Goal: Transaction & Acquisition: Purchase product/service

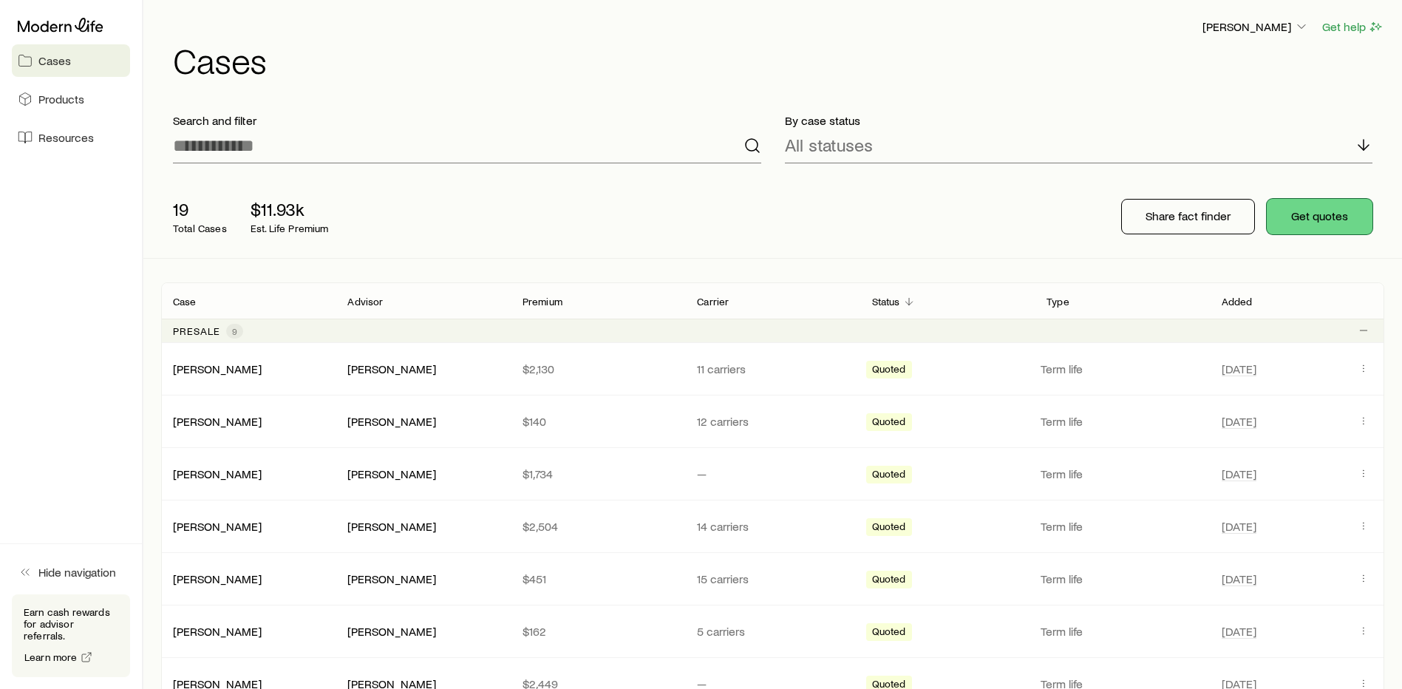
click at [1323, 211] on button "Get quotes" at bounding box center [1320, 216] width 106 height 35
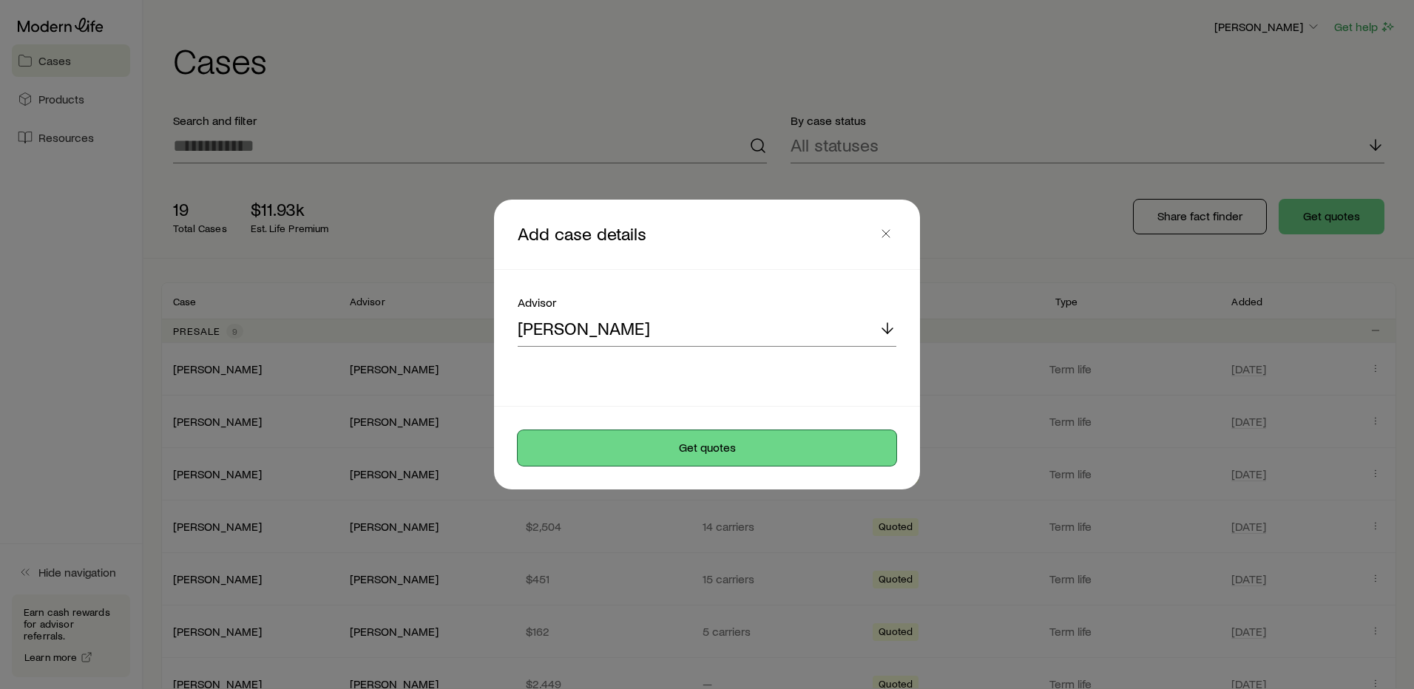
click at [730, 441] on button "Get quotes" at bounding box center [707, 447] width 379 height 35
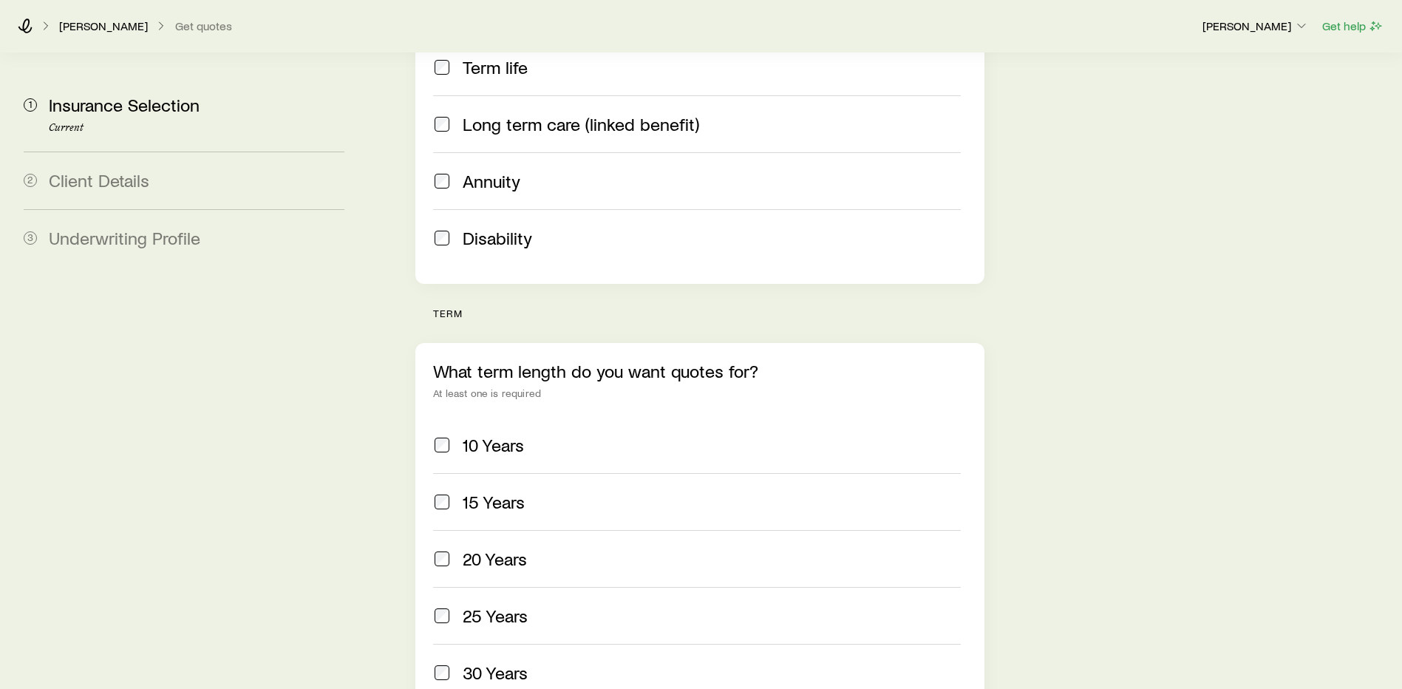
scroll to position [444, 0]
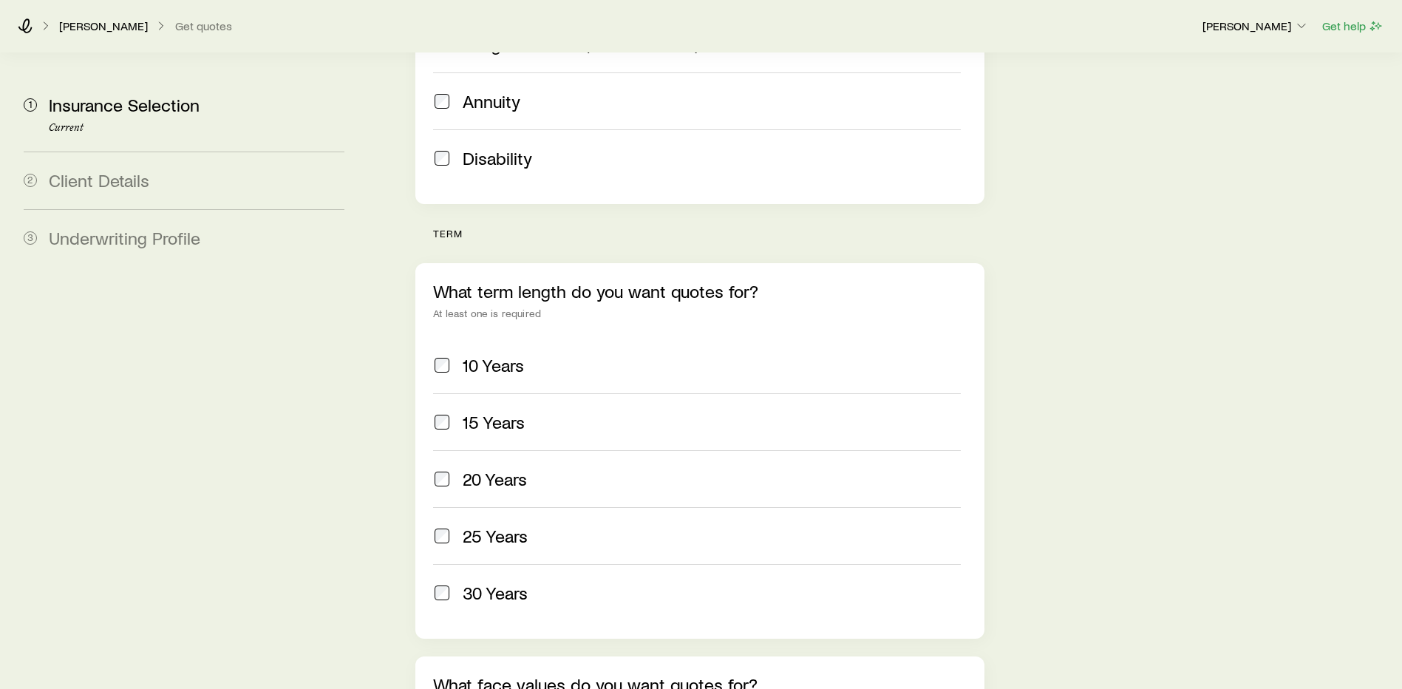
click at [443, 355] on span at bounding box center [442, 365] width 18 height 21
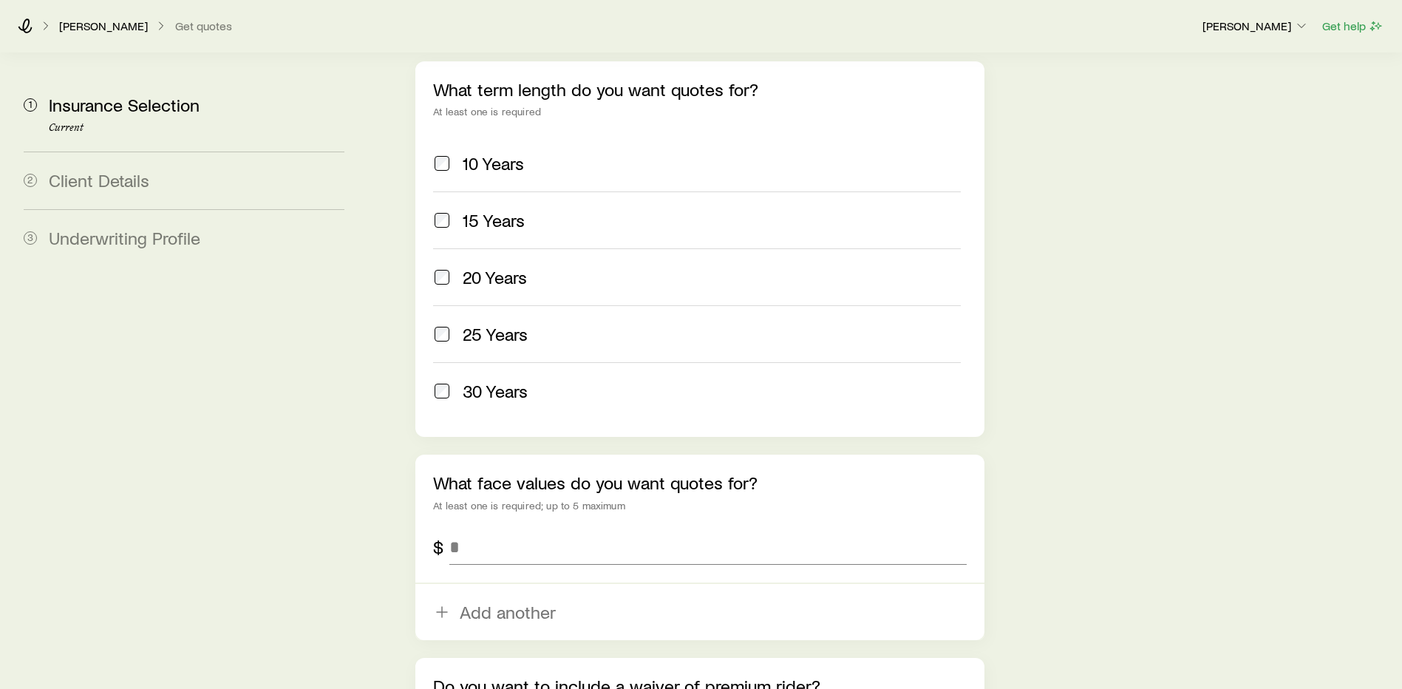
scroll to position [819, 0]
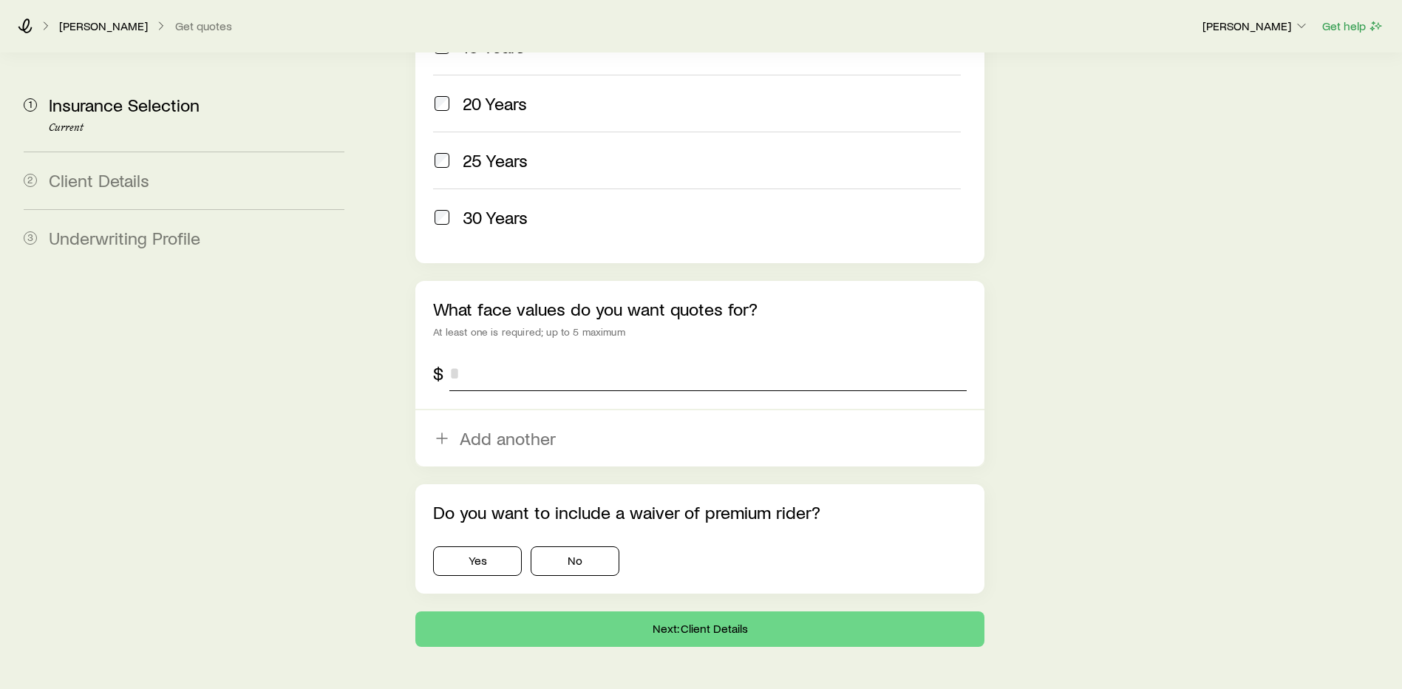
click at [525, 356] on input "tel" at bounding box center [709, 373] width 518 height 35
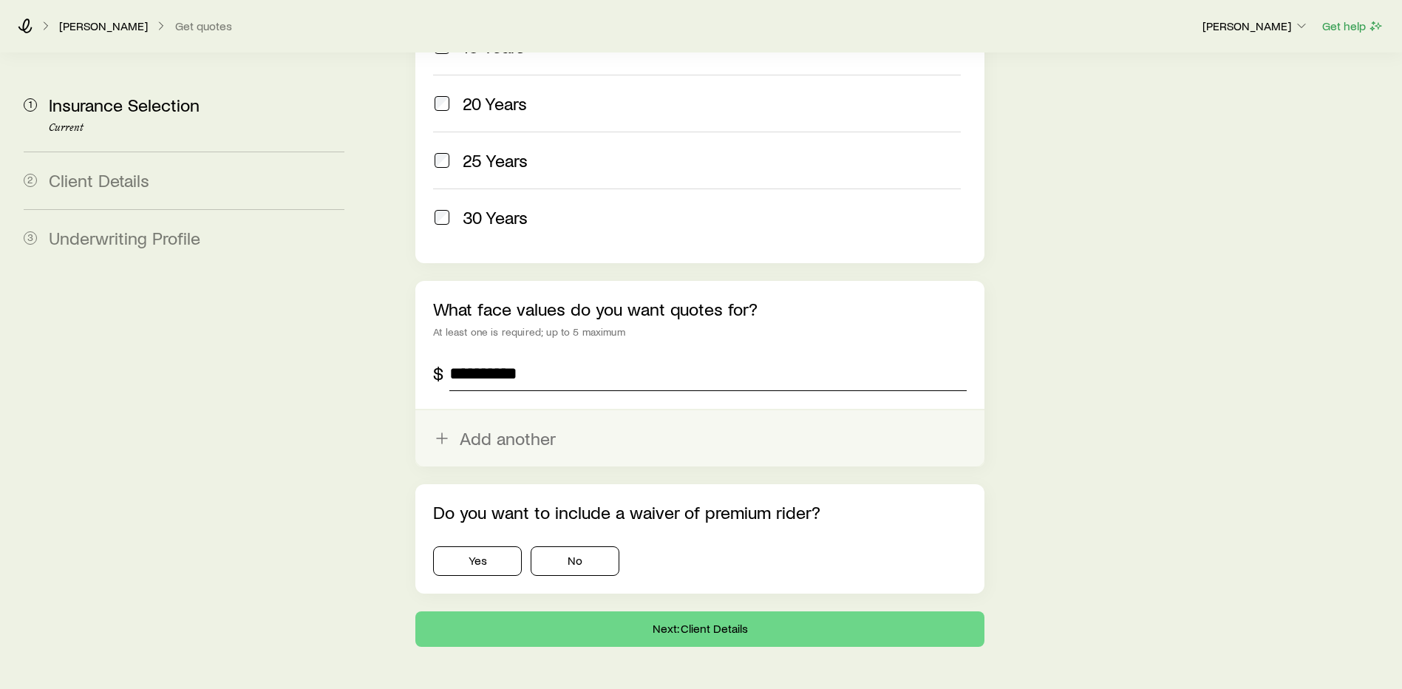
type input "**********"
click at [527, 410] on button "Add another" at bounding box center [700, 438] width 569 height 56
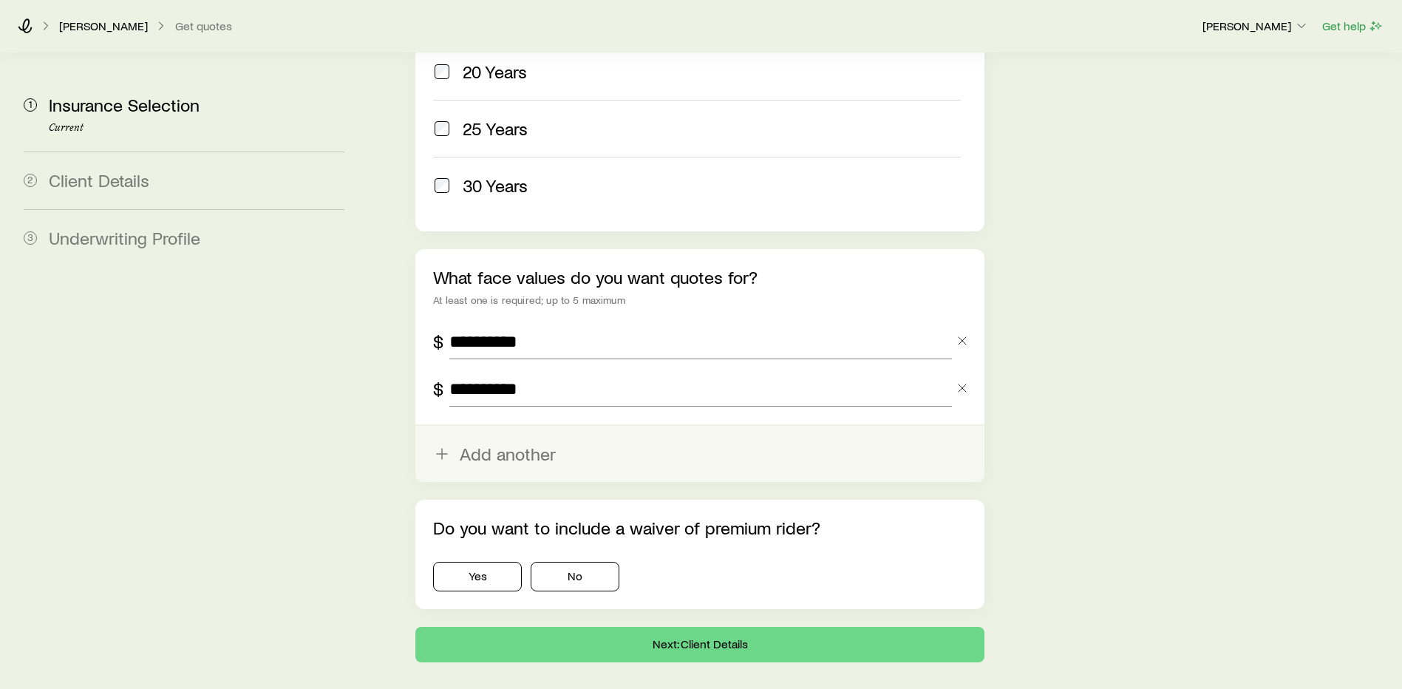
scroll to position [866, 0]
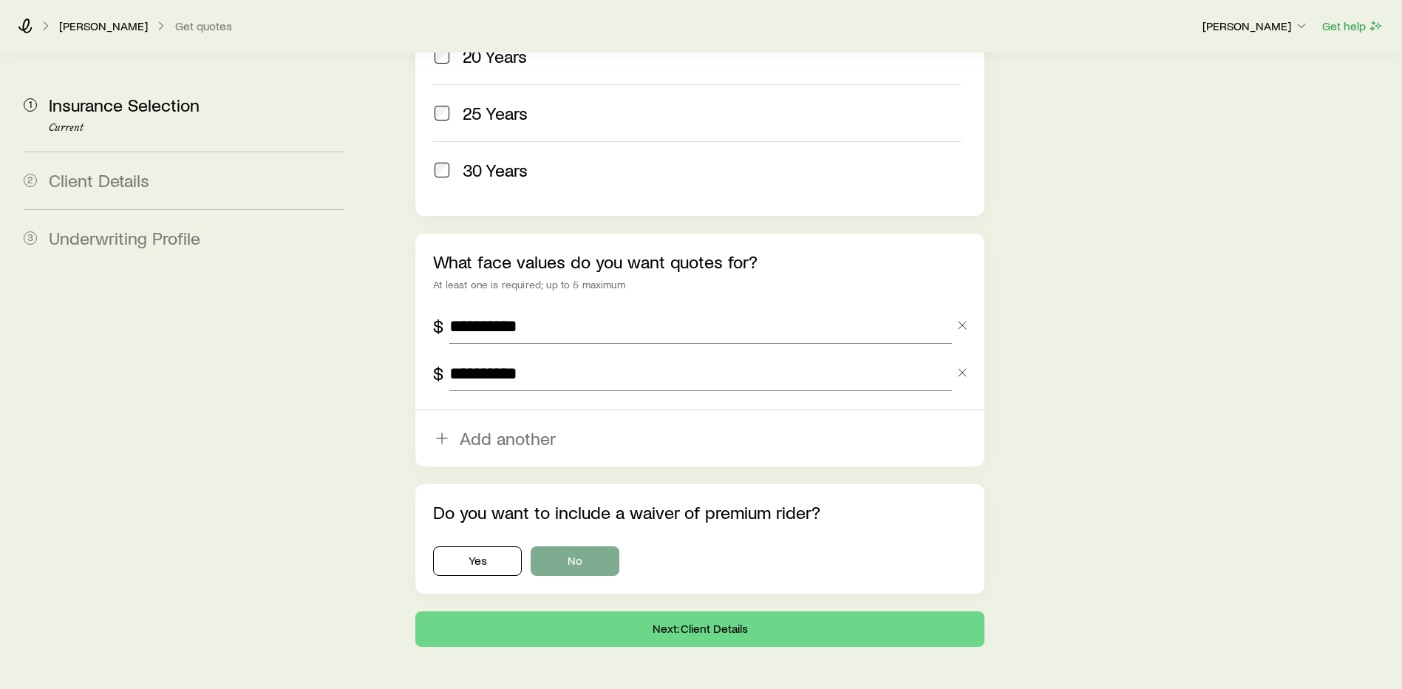
type input "**********"
click at [574, 546] on button "No" at bounding box center [575, 561] width 89 height 30
click at [691, 611] on button "Next: Client Details" at bounding box center [700, 628] width 569 height 35
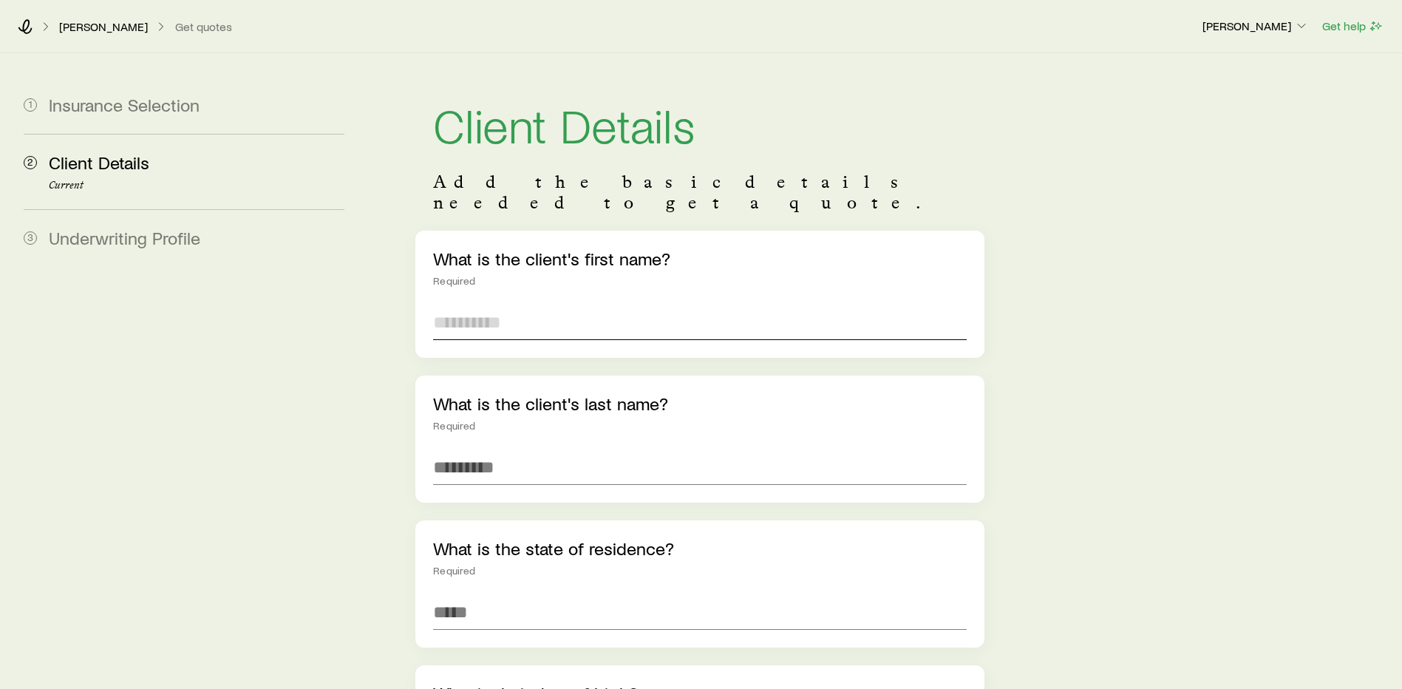
click at [631, 305] on input "text" at bounding box center [700, 322] width 534 height 35
type input "****"
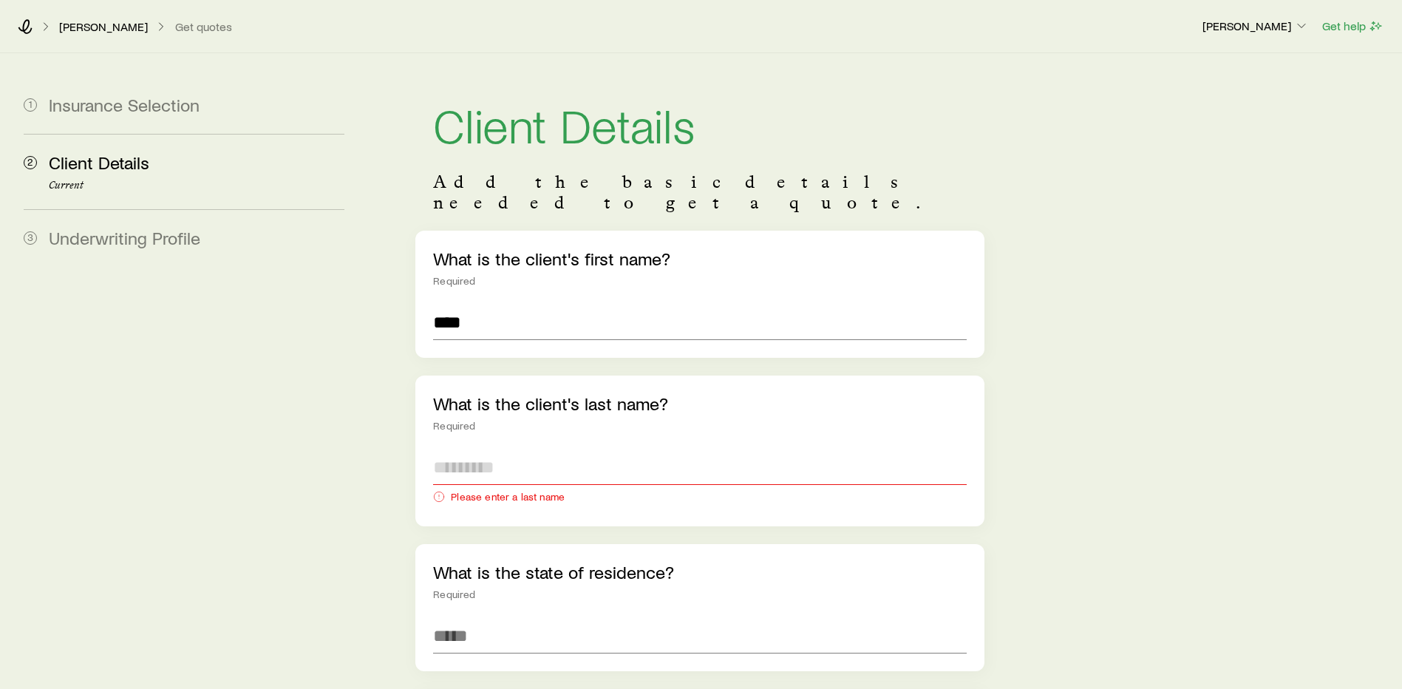
click at [620, 450] on input "text" at bounding box center [700, 467] width 534 height 35
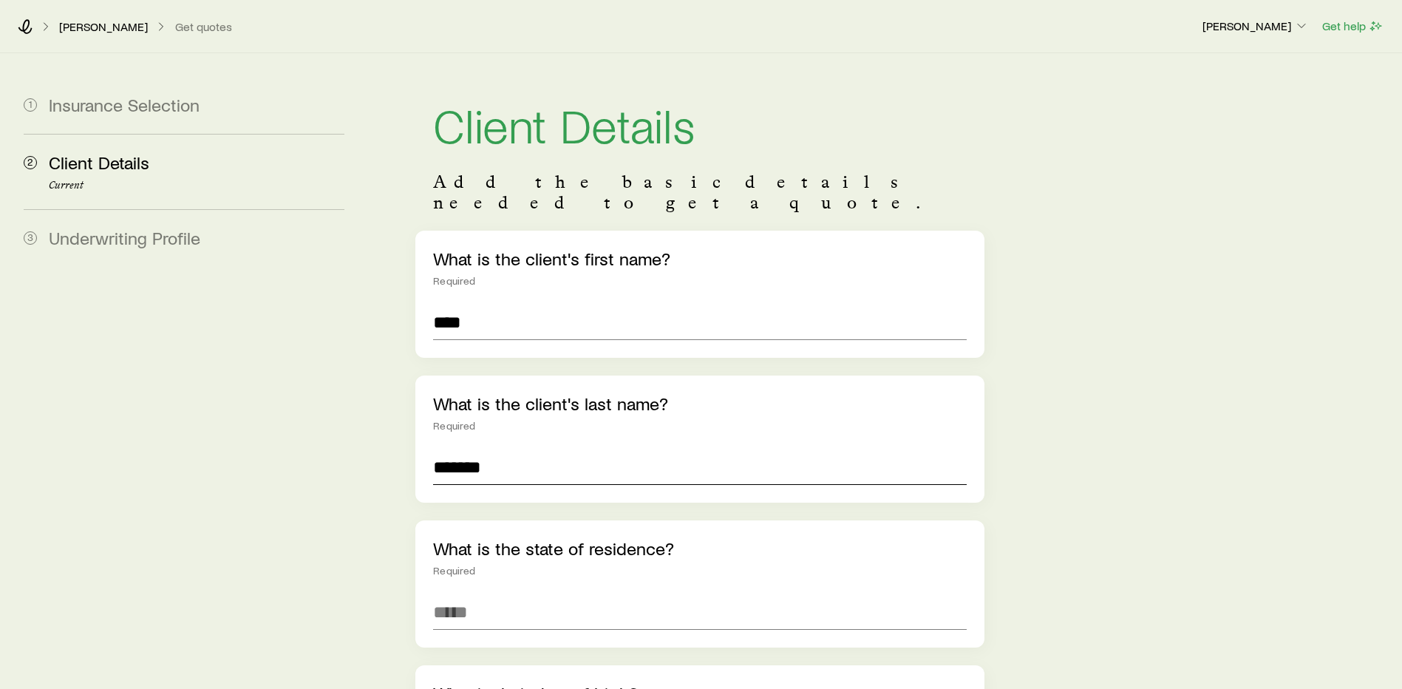
type input "*******"
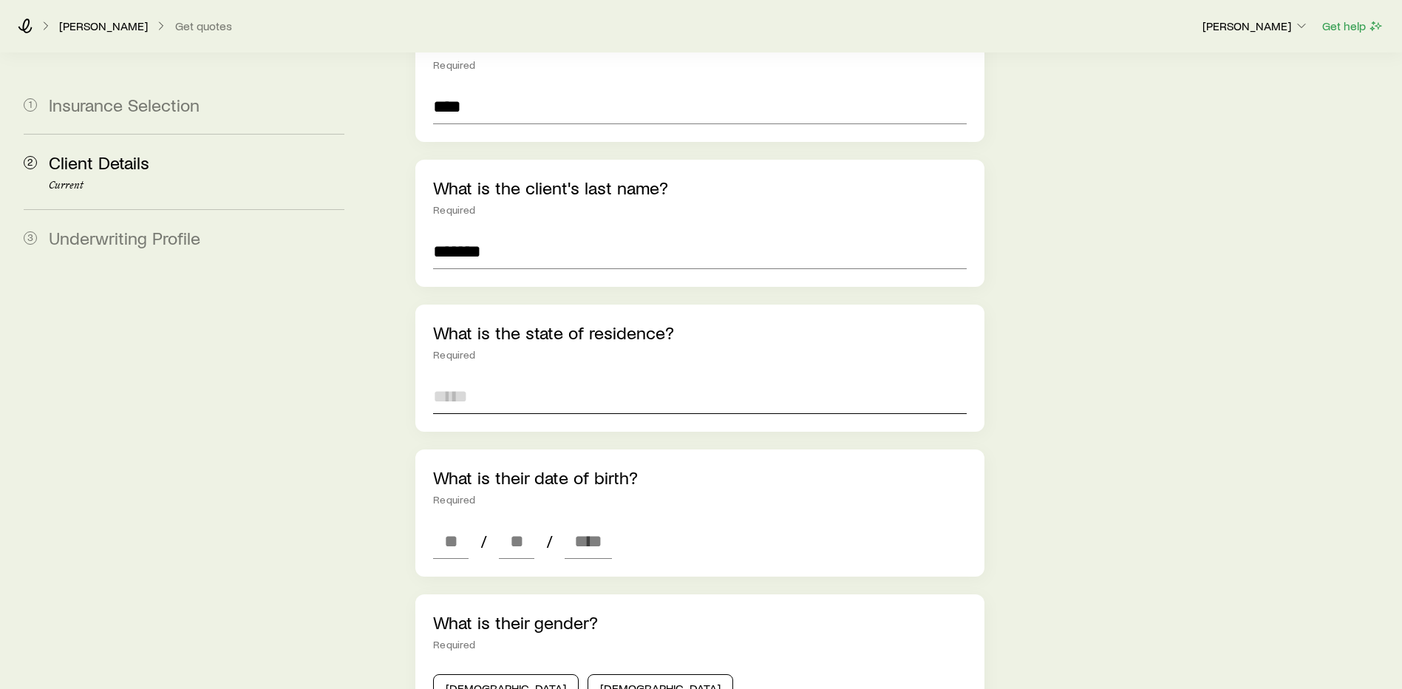
scroll to position [222, 0]
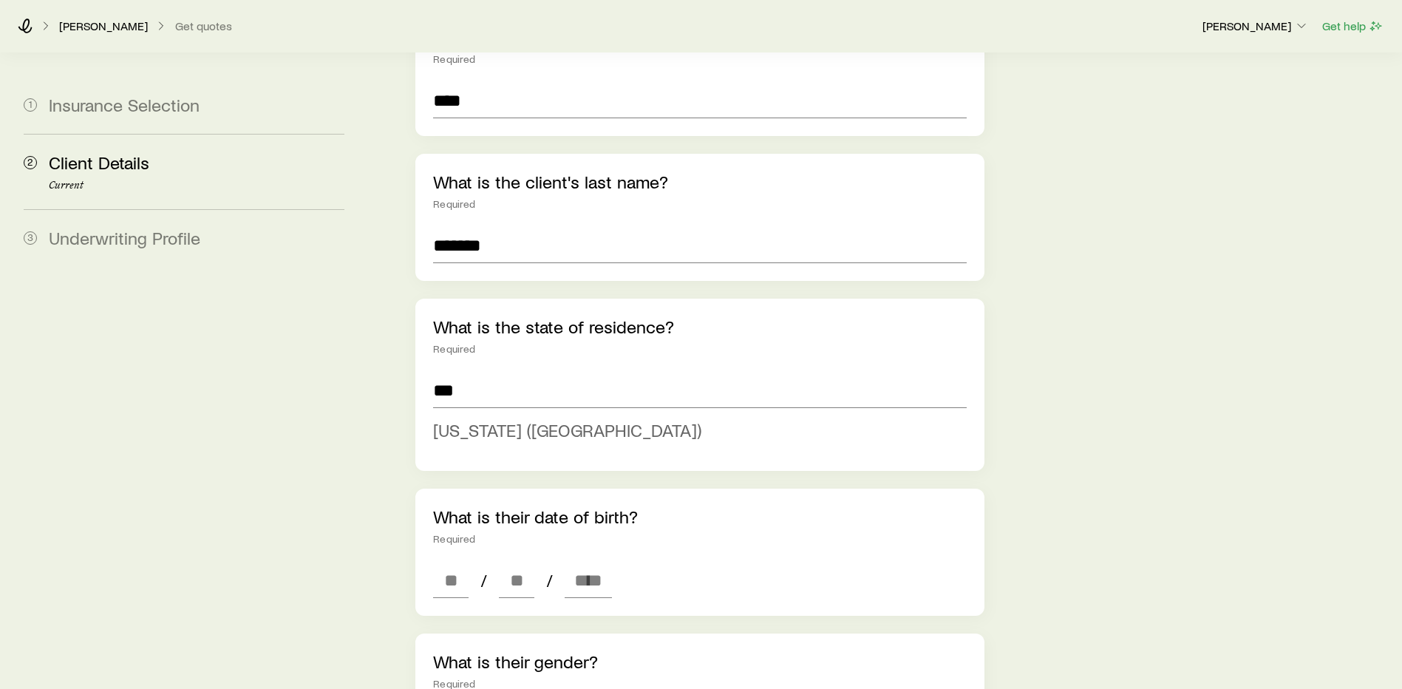
click at [439, 419] on span "[US_STATE] ([GEOGRAPHIC_DATA])" at bounding box center [567, 429] width 268 height 21
type input "**********"
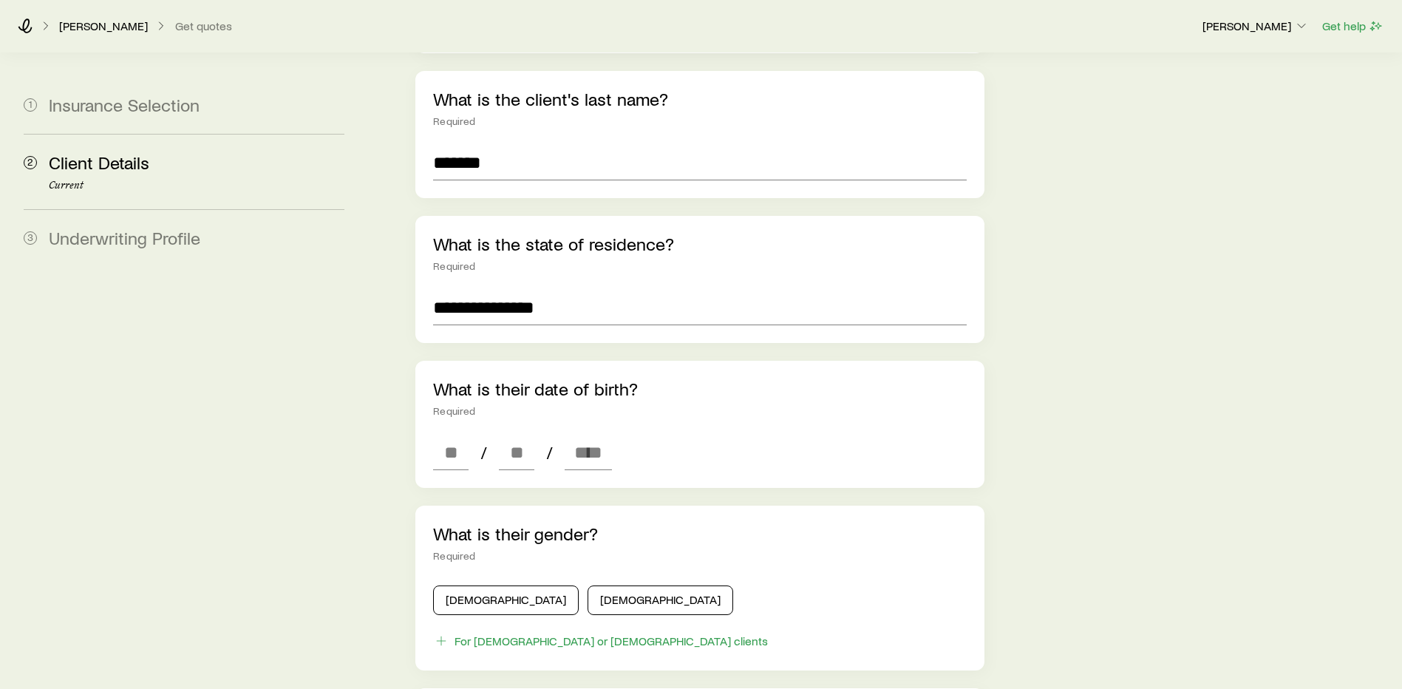
scroll to position [370, 0]
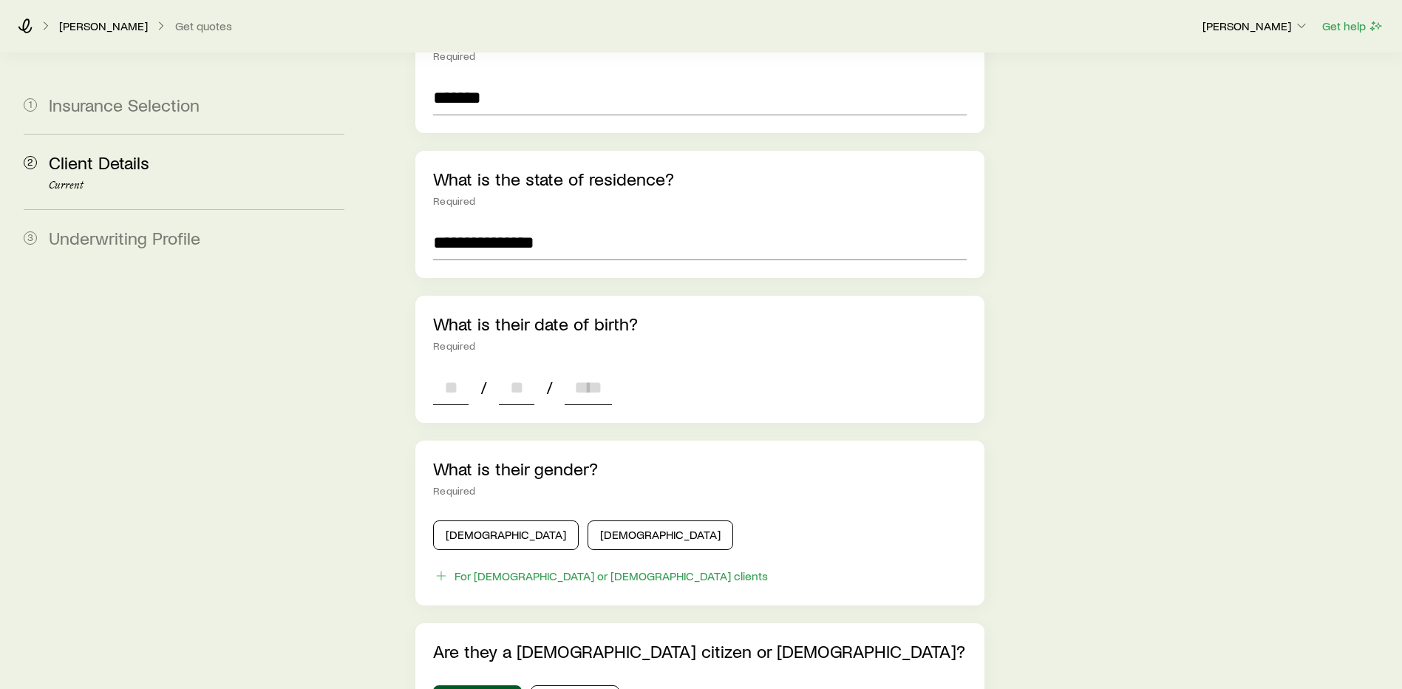
click at [439, 371] on input at bounding box center [450, 387] width 35 height 35
type input "**"
type input "****"
type input "*"
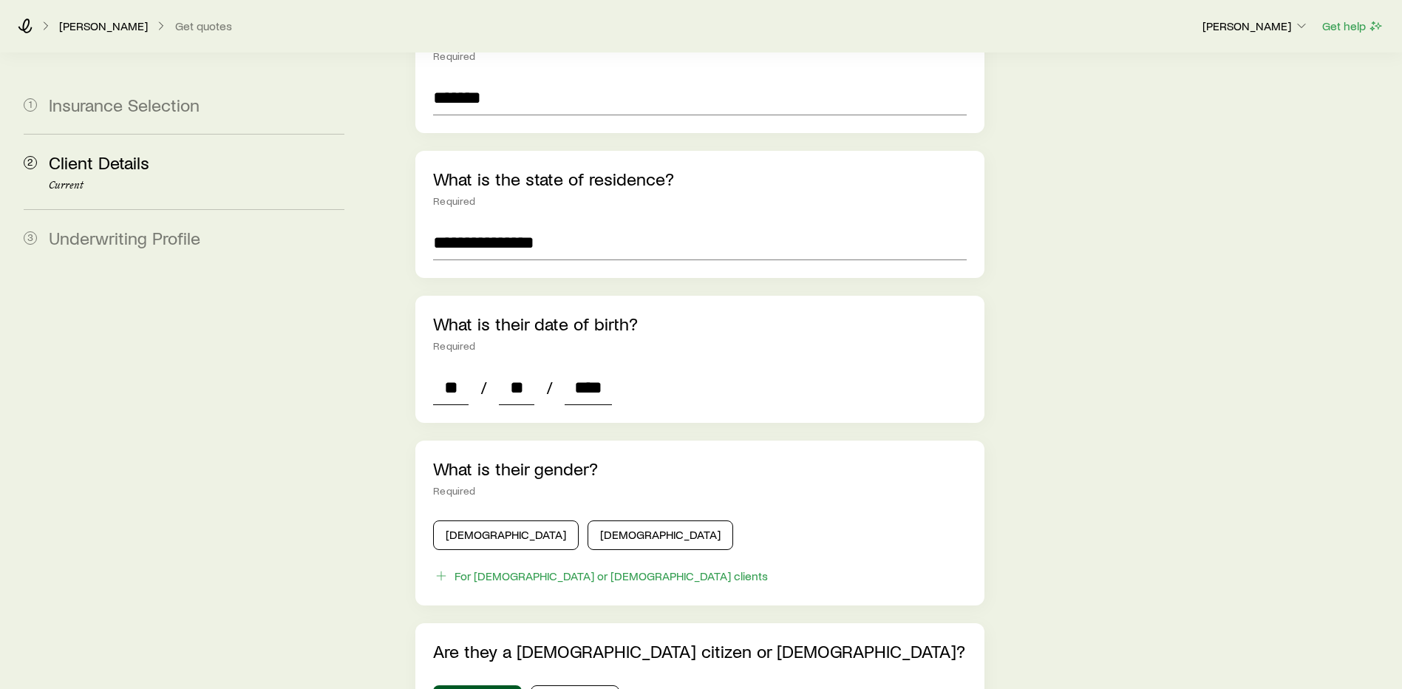
type input "*"
type input "****"
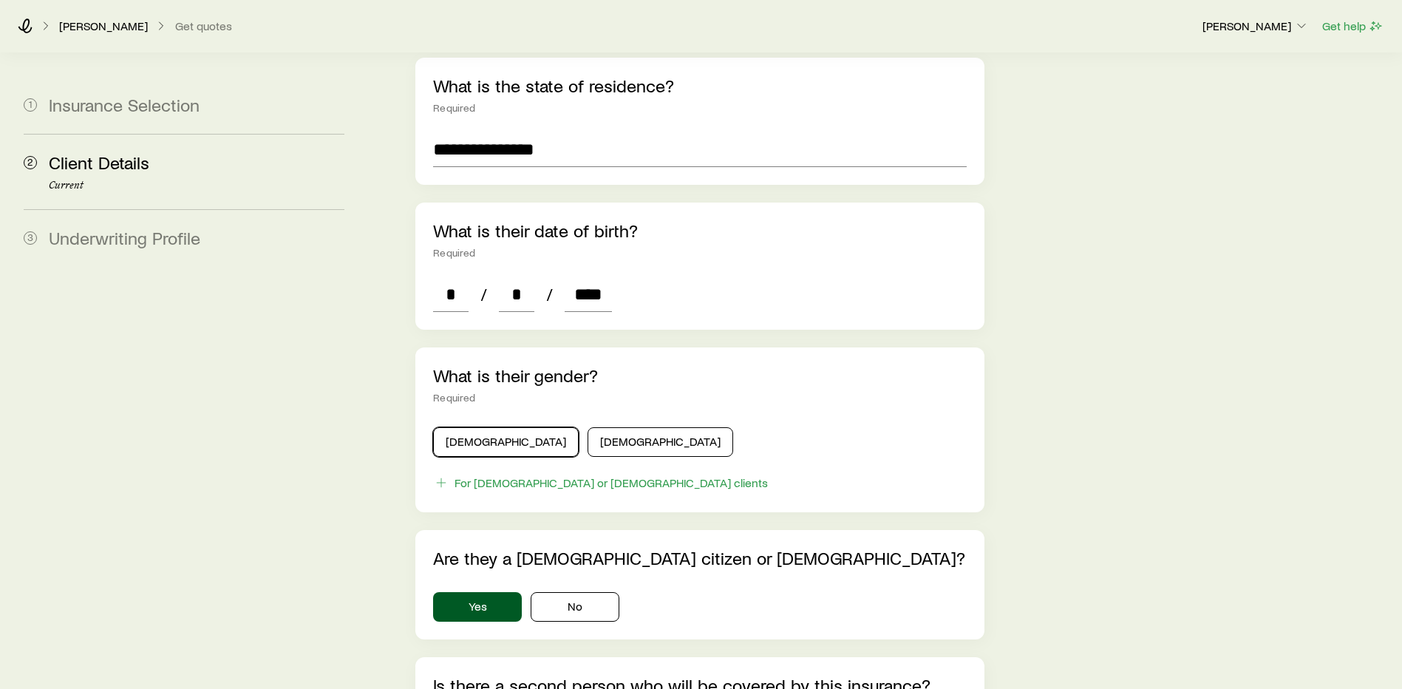
scroll to position [591, 0]
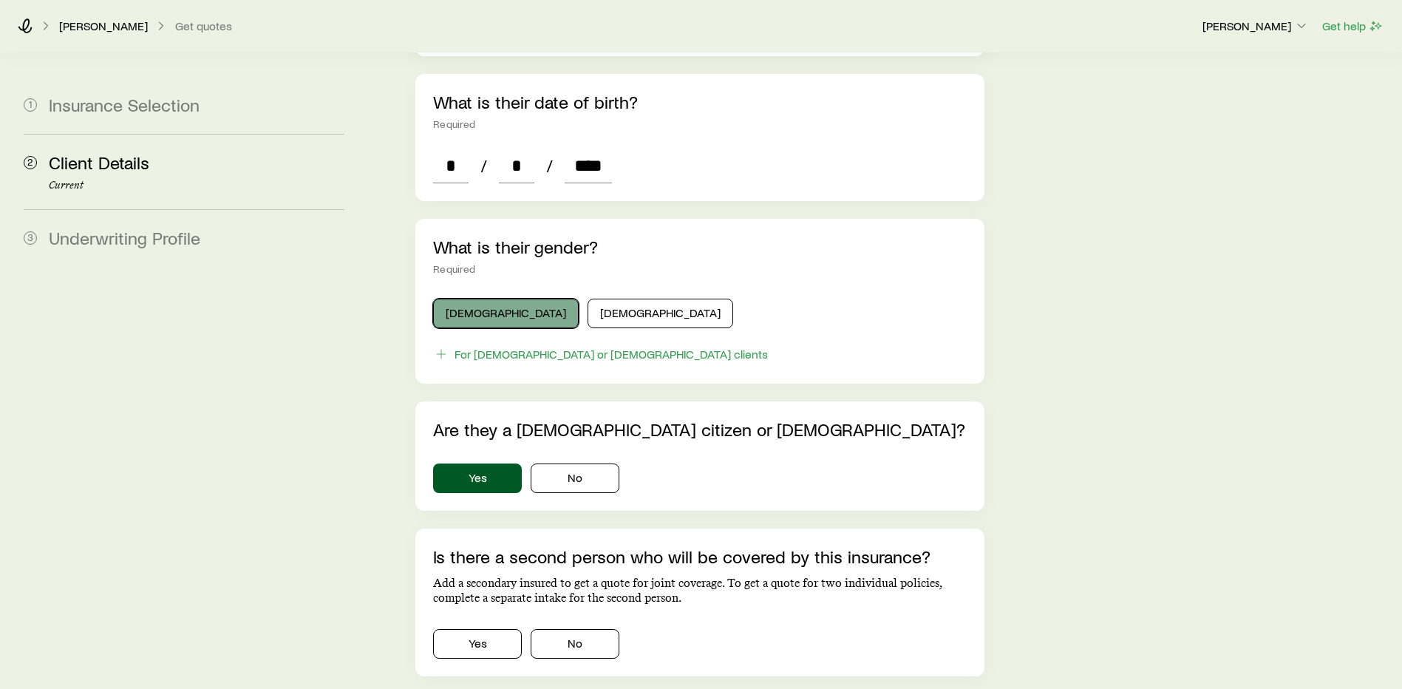
click at [476, 299] on button "[DEMOGRAPHIC_DATA]" at bounding box center [506, 314] width 146 height 30
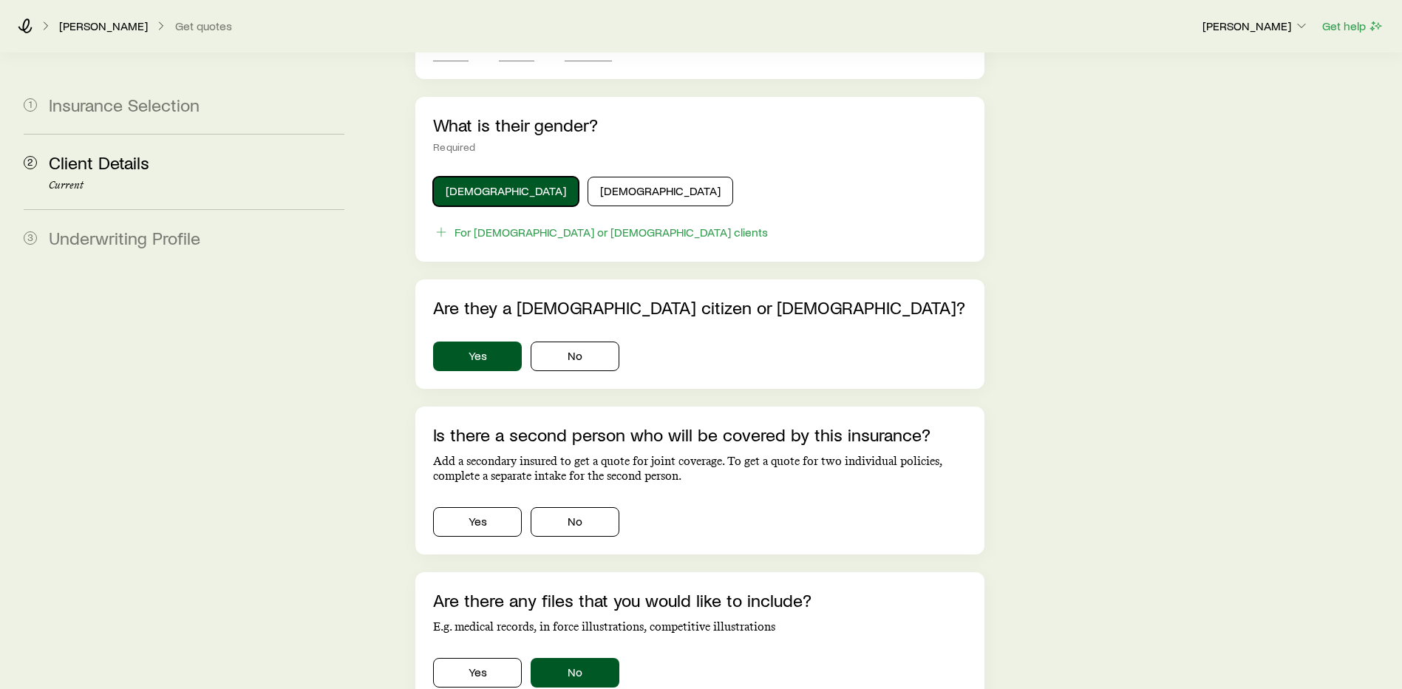
scroll to position [846, 0]
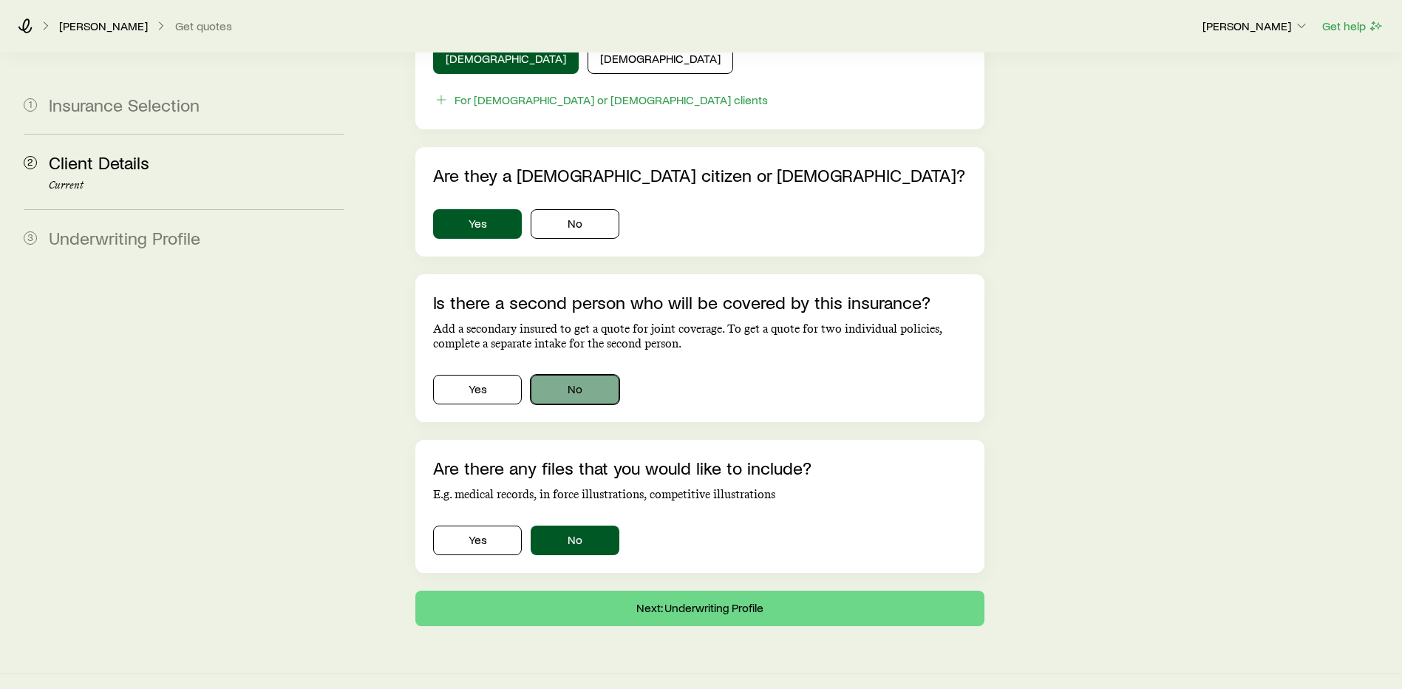
click at [571, 380] on button "No" at bounding box center [575, 390] width 89 height 30
click at [697, 591] on button "Next: Underwriting Profile" at bounding box center [700, 608] width 569 height 35
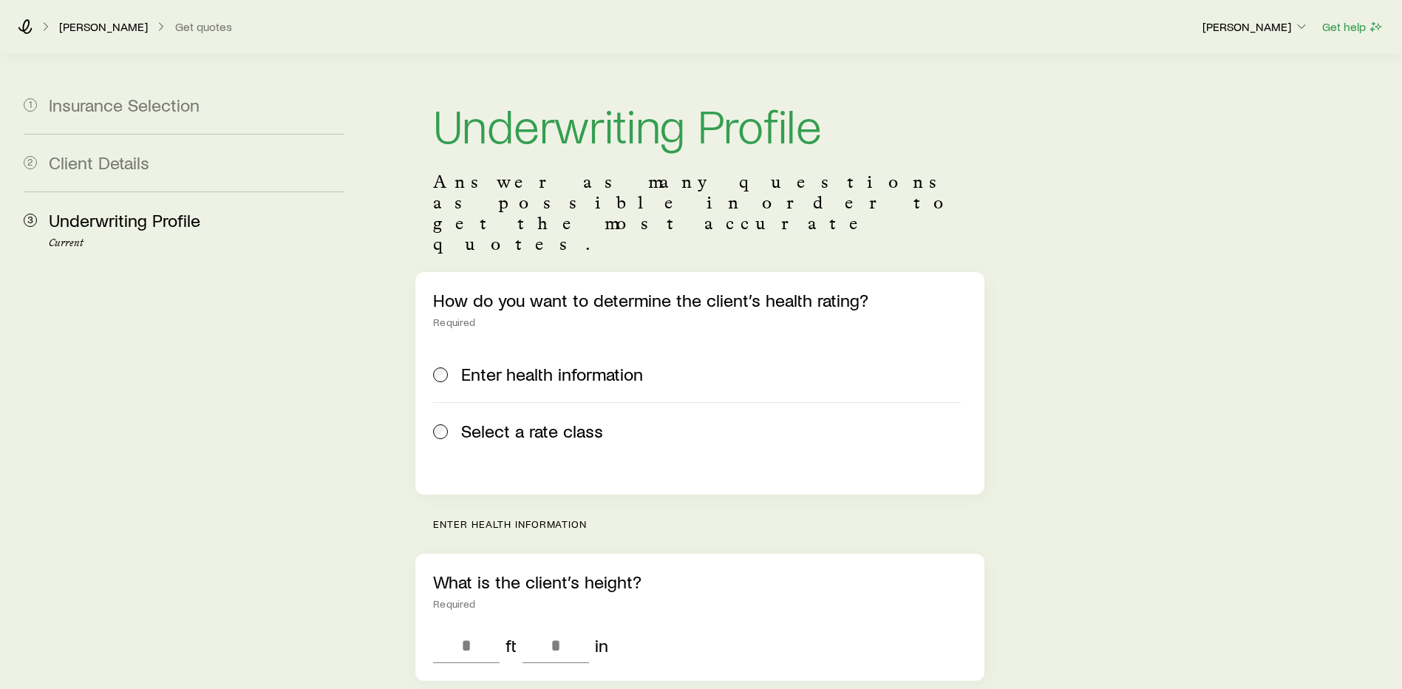
scroll to position [222, 0]
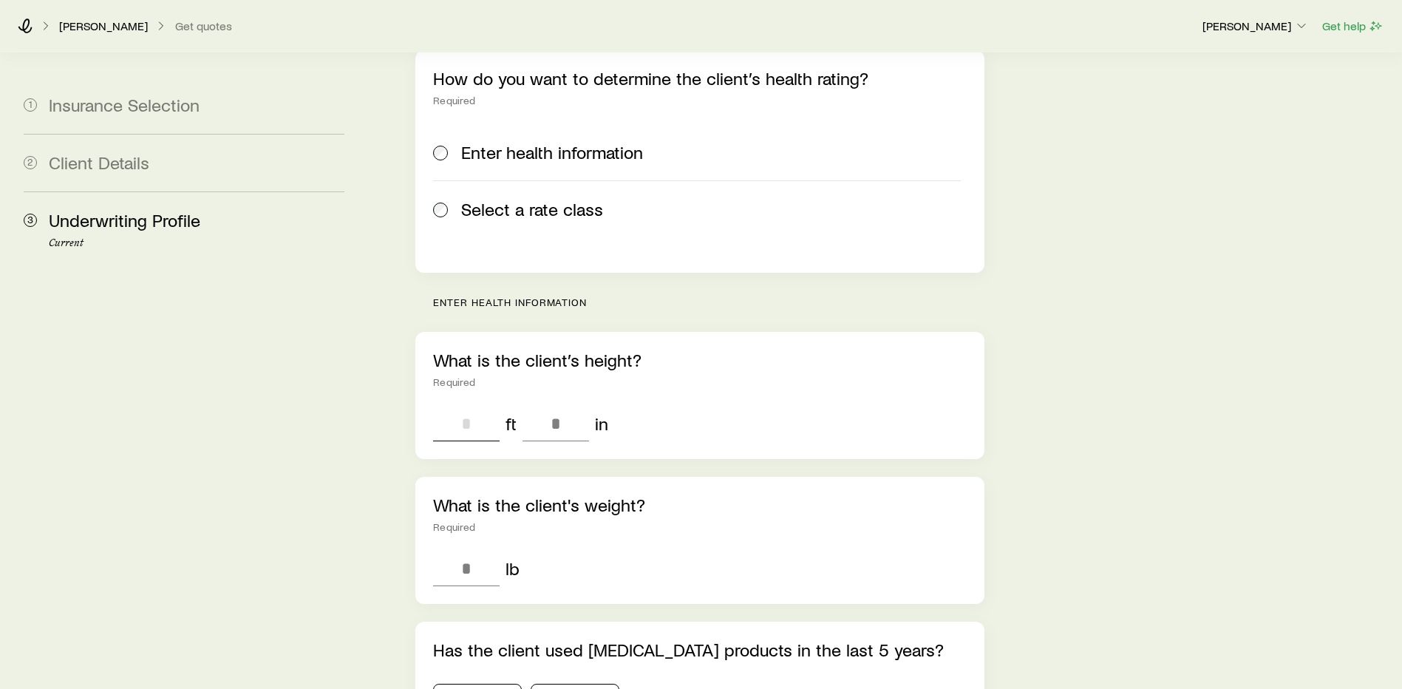
click at [486, 406] on input "tel" at bounding box center [466, 423] width 67 height 35
type input "*"
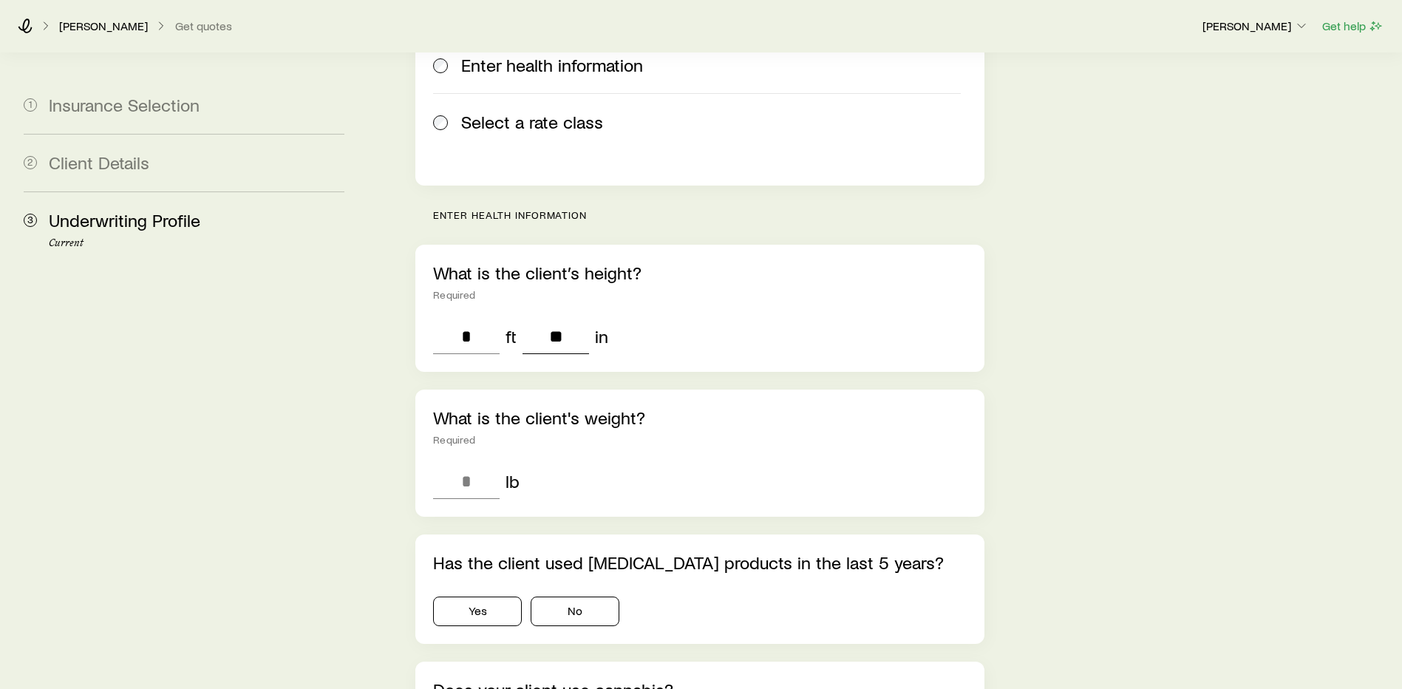
scroll to position [444, 0]
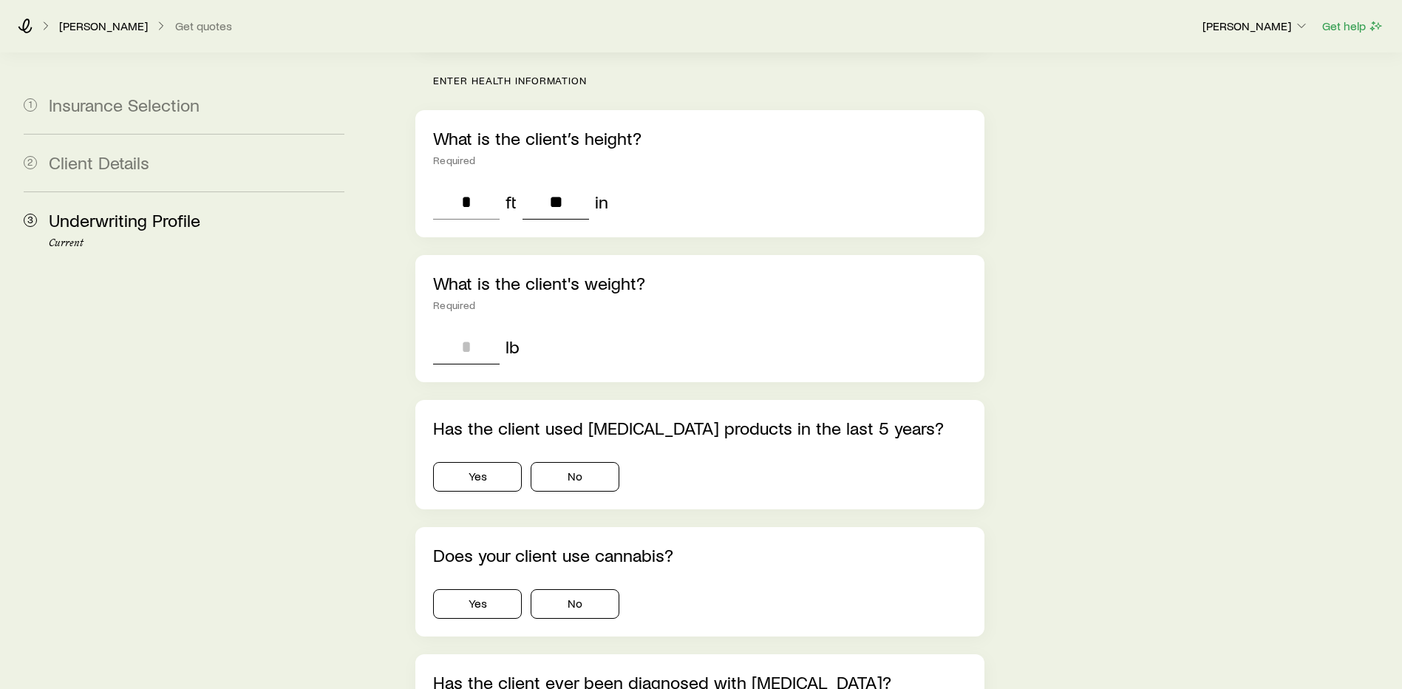
type input "**"
click at [476, 329] on input "tel" at bounding box center [466, 346] width 67 height 35
type input "***"
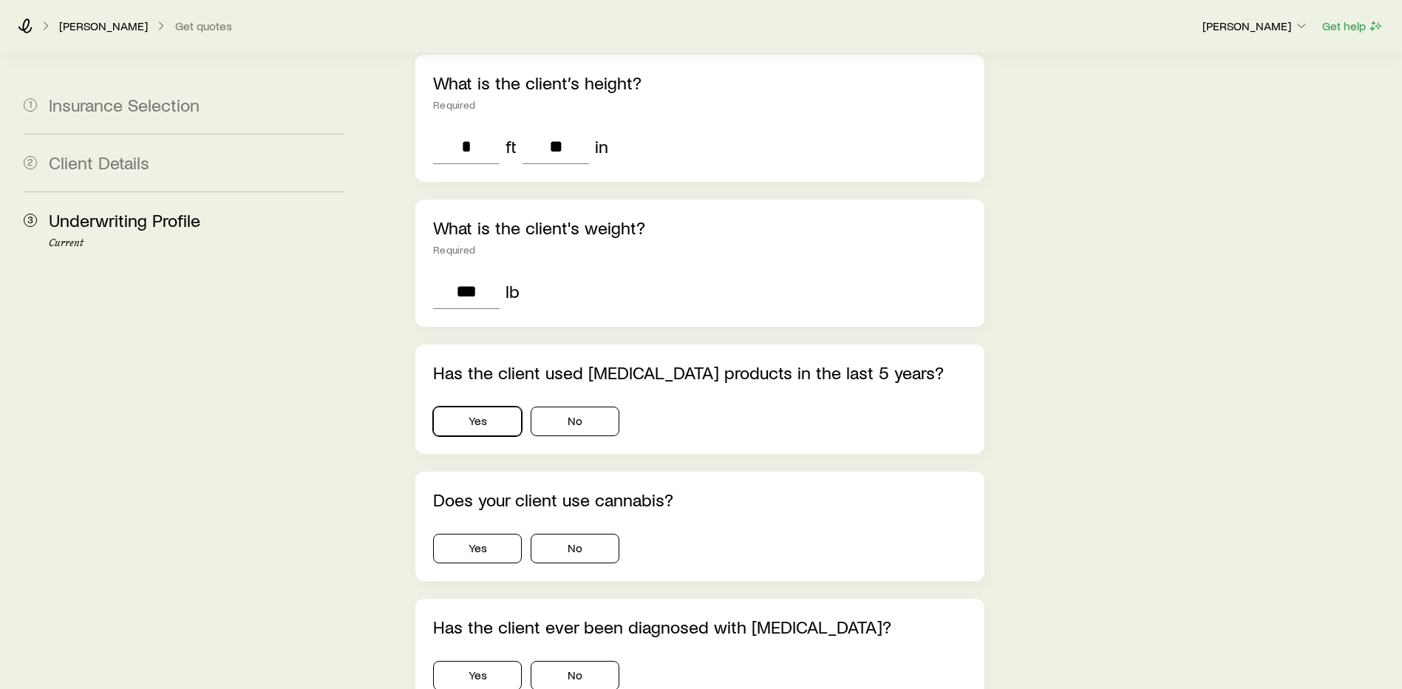
scroll to position [665, 0]
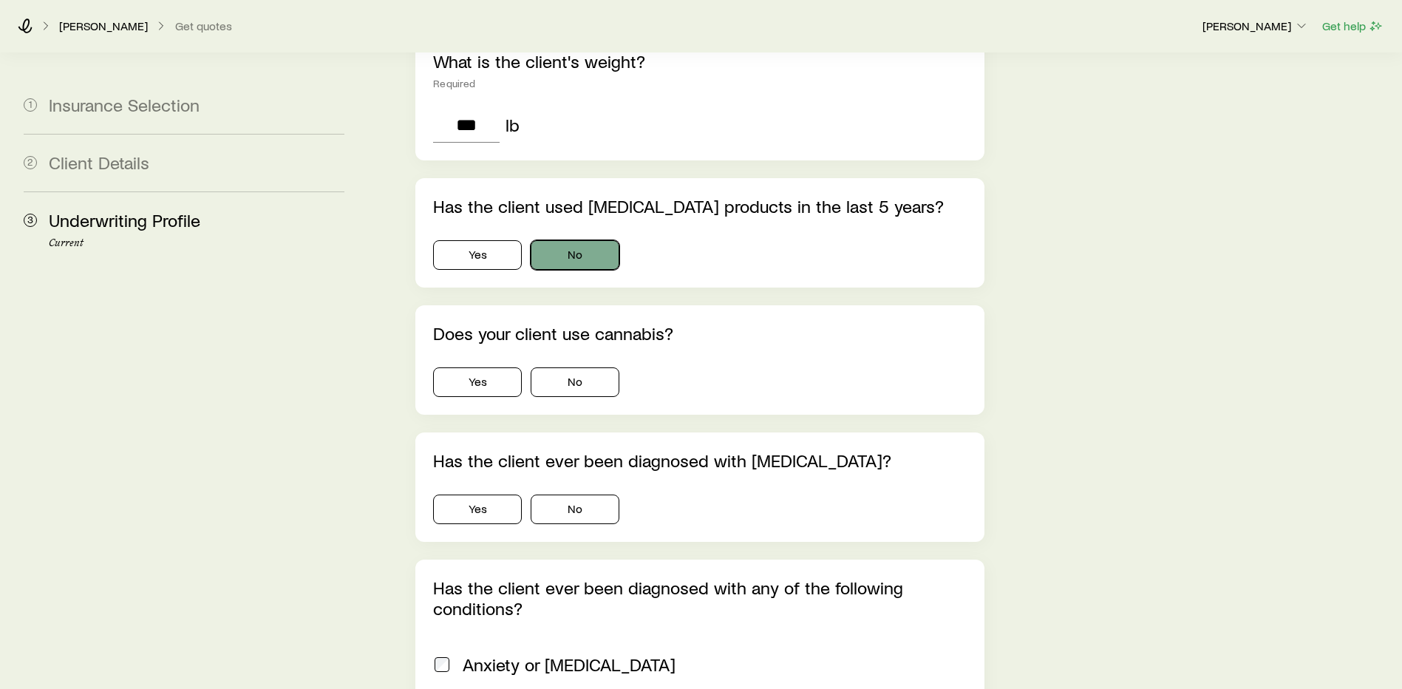
click at [580, 240] on button "No" at bounding box center [575, 255] width 89 height 30
click at [583, 367] on button "No" at bounding box center [575, 382] width 89 height 30
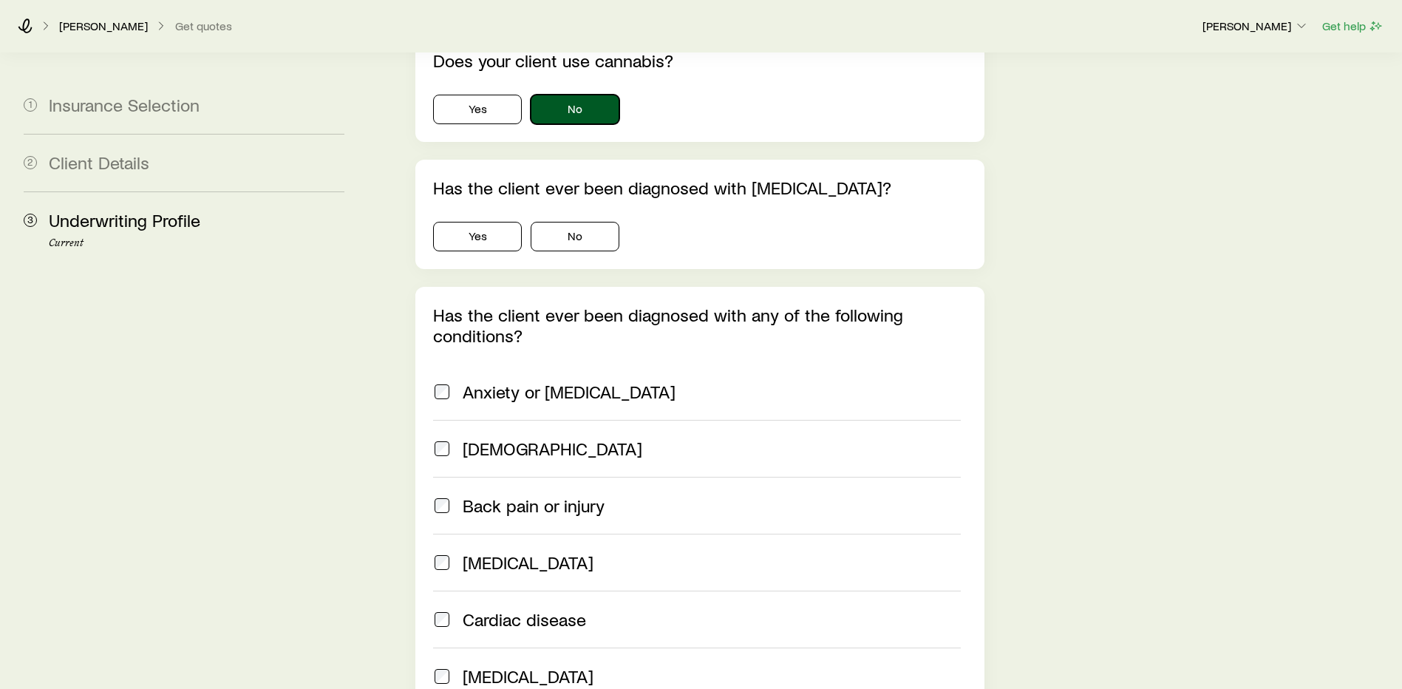
scroll to position [961, 0]
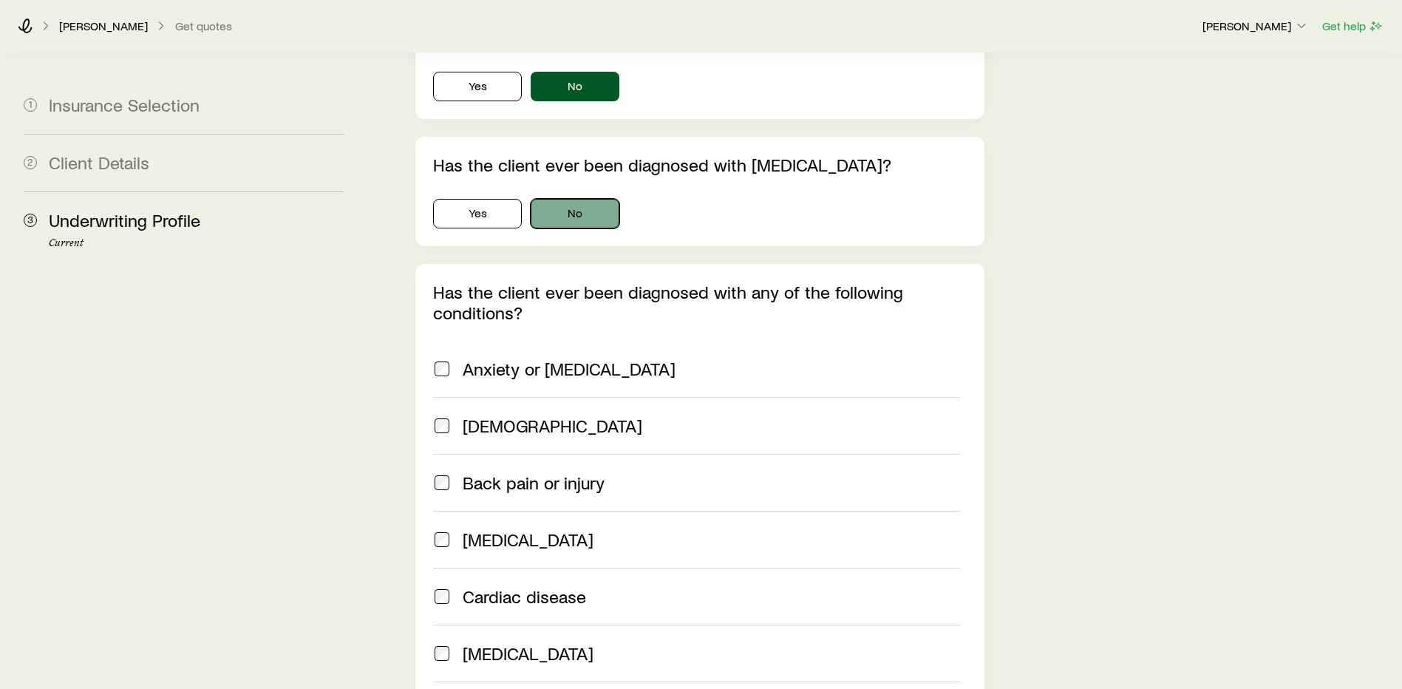
click at [591, 199] on button "No" at bounding box center [575, 214] width 89 height 30
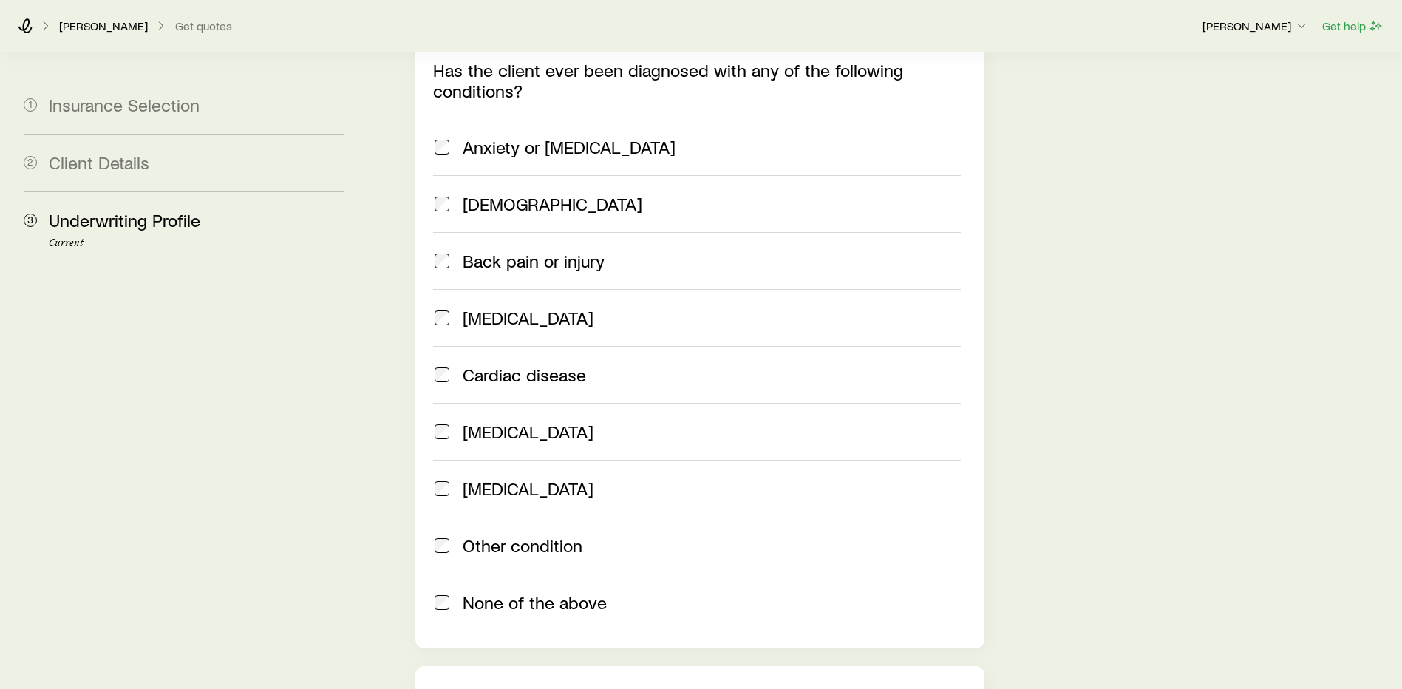
scroll to position [1553, 0]
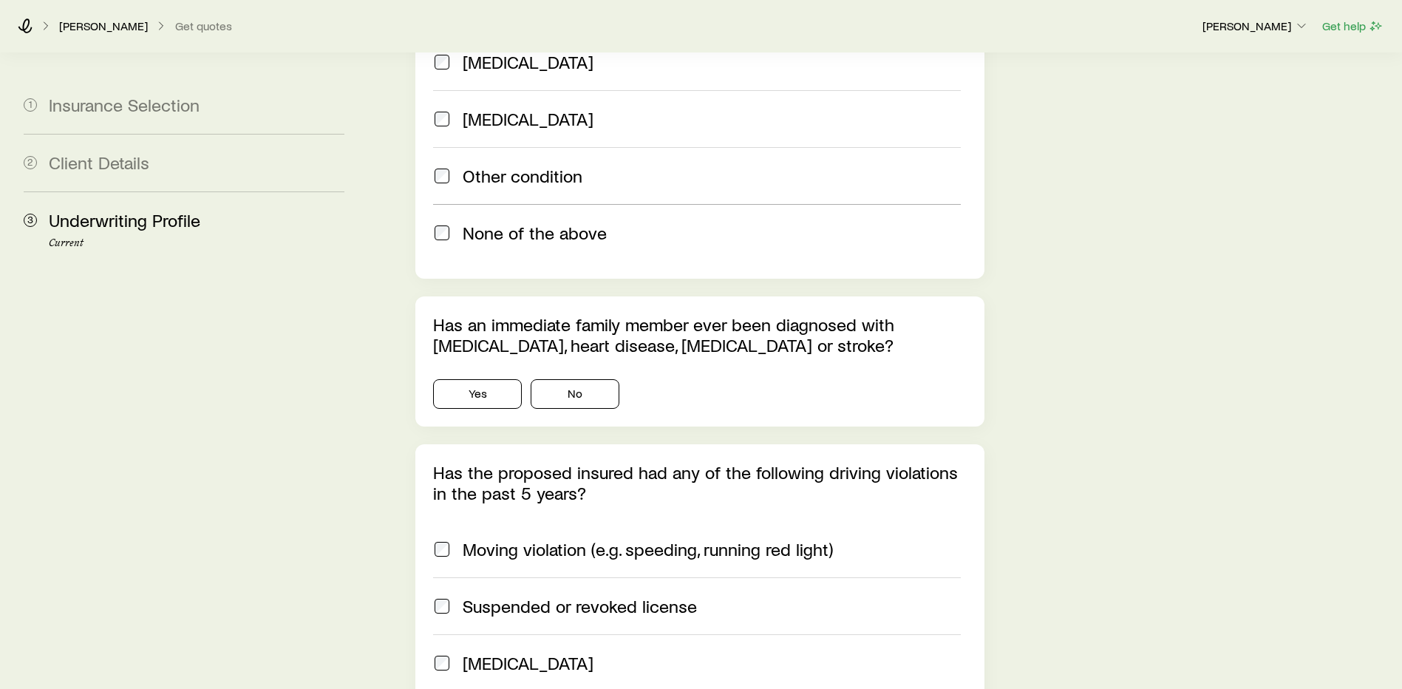
click at [447, 223] on span at bounding box center [442, 233] width 18 height 21
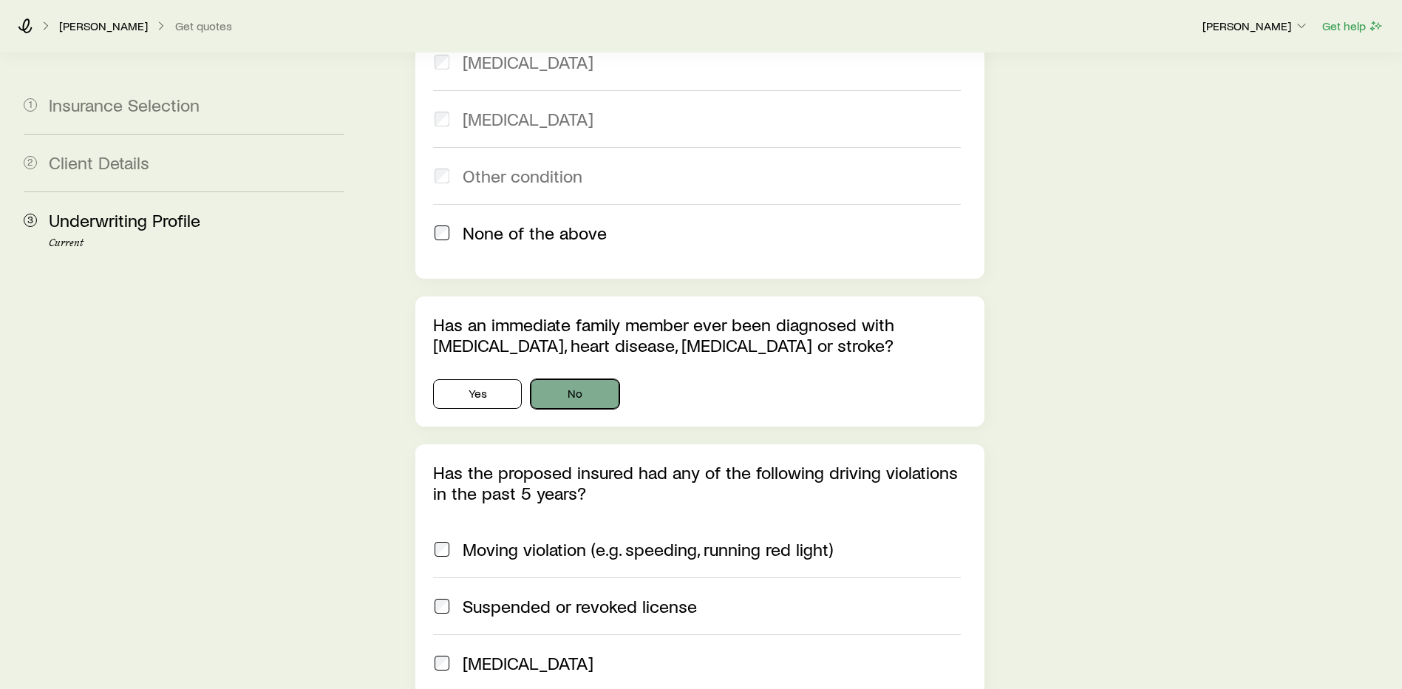
click at [580, 379] on button "No" at bounding box center [575, 394] width 89 height 30
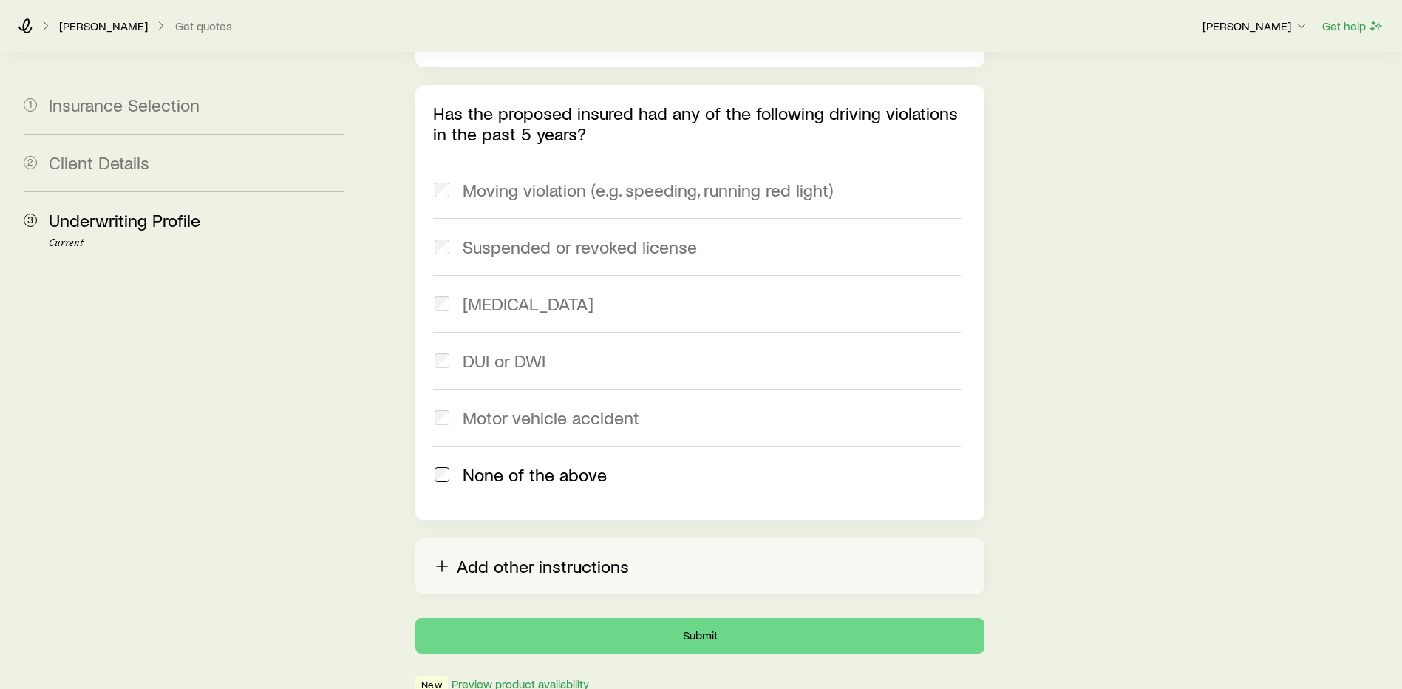
scroll to position [1959, 0]
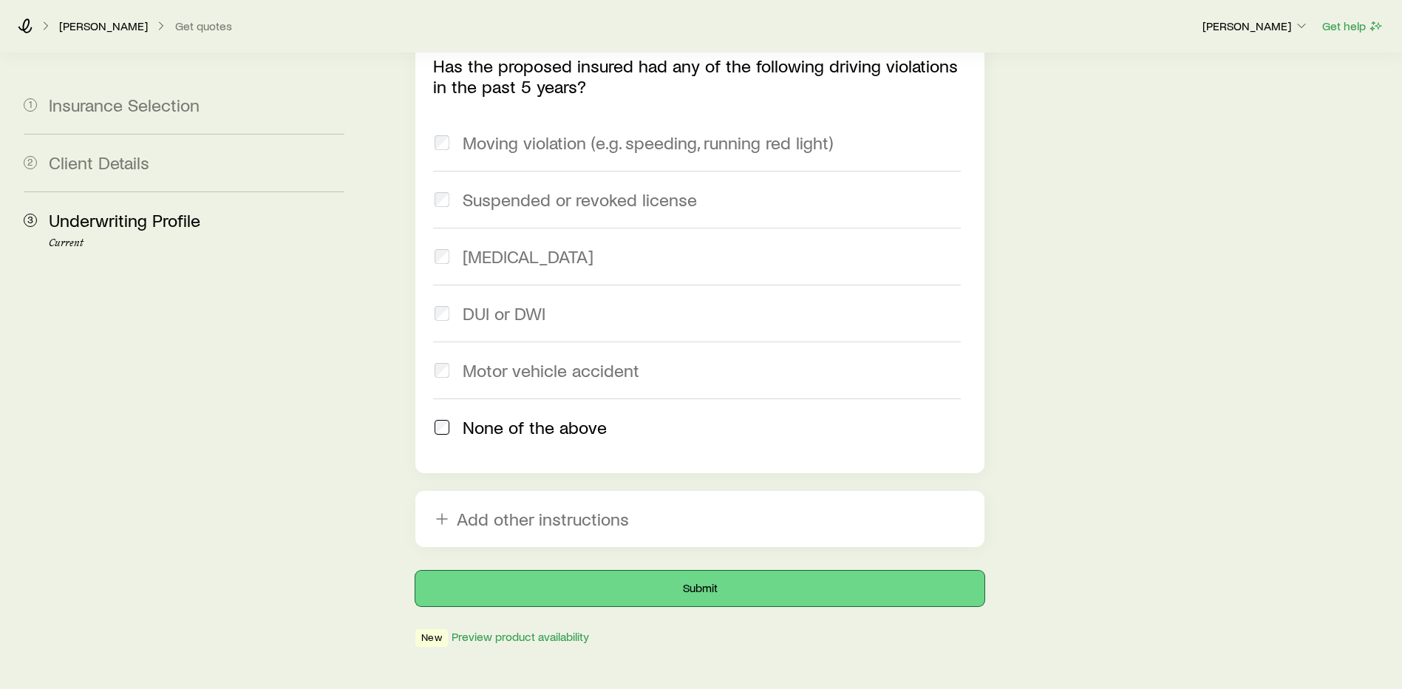
click at [659, 571] on button "Submit" at bounding box center [700, 588] width 569 height 35
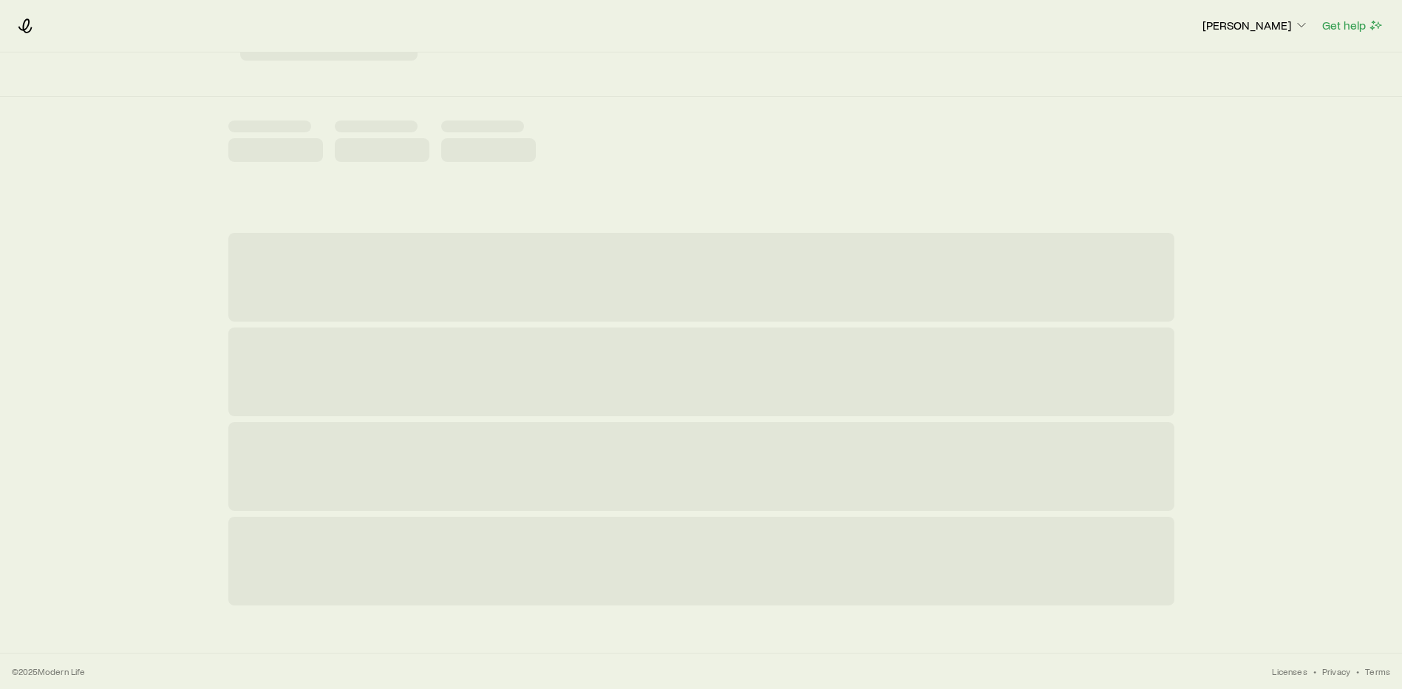
scroll to position [0, 0]
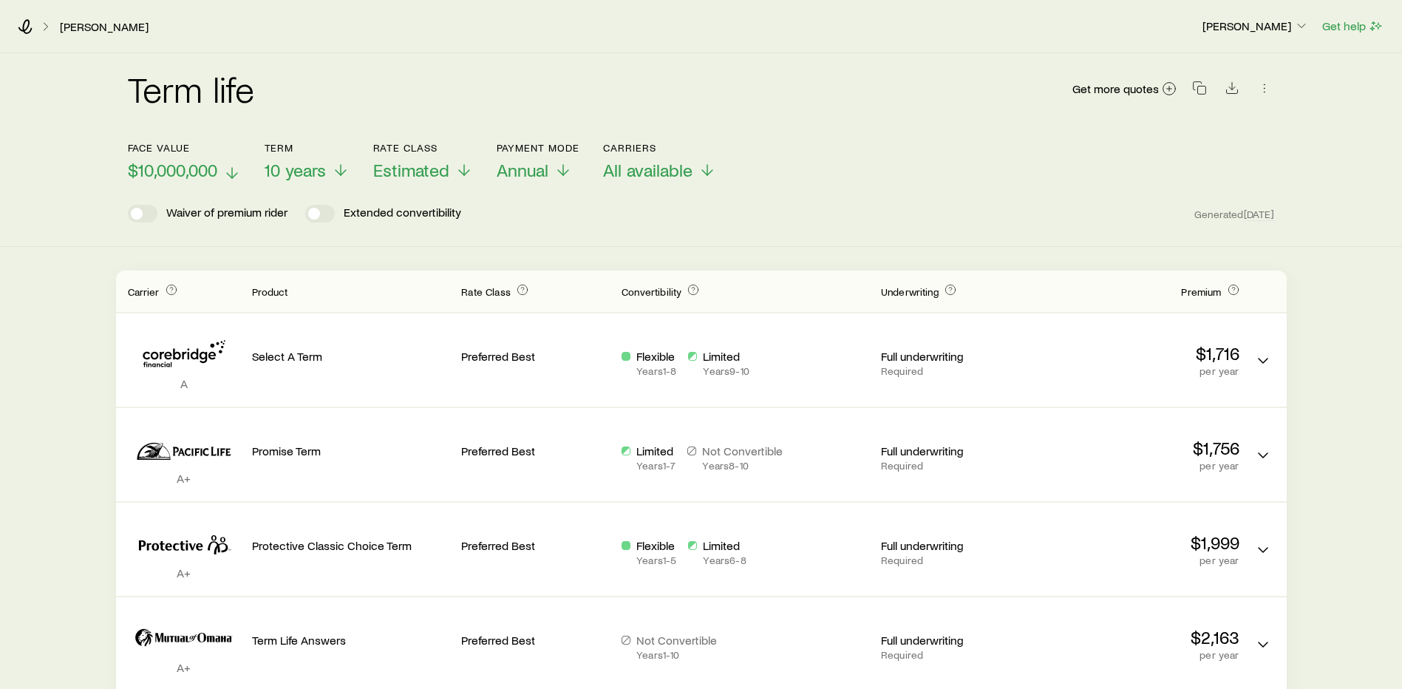
click at [231, 172] on icon at bounding box center [232, 173] width 18 height 18
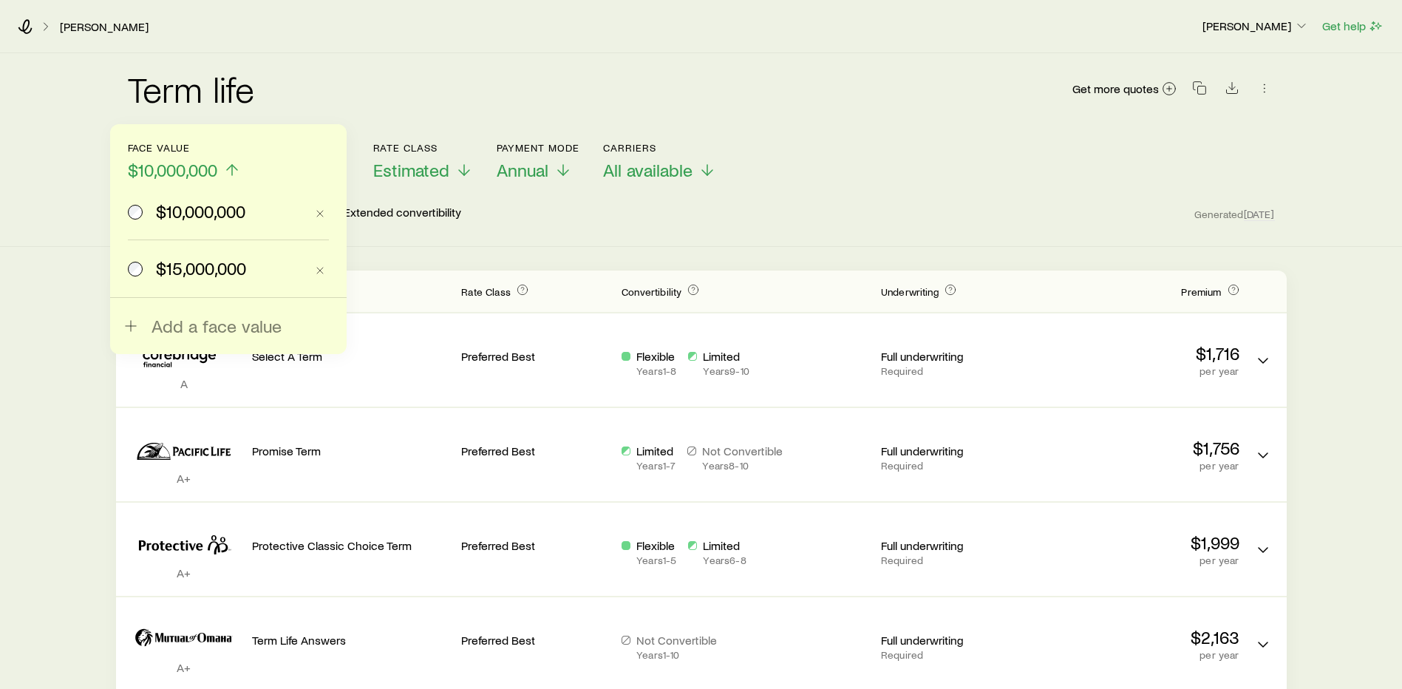
click at [143, 260] on span at bounding box center [136, 268] width 16 height 21
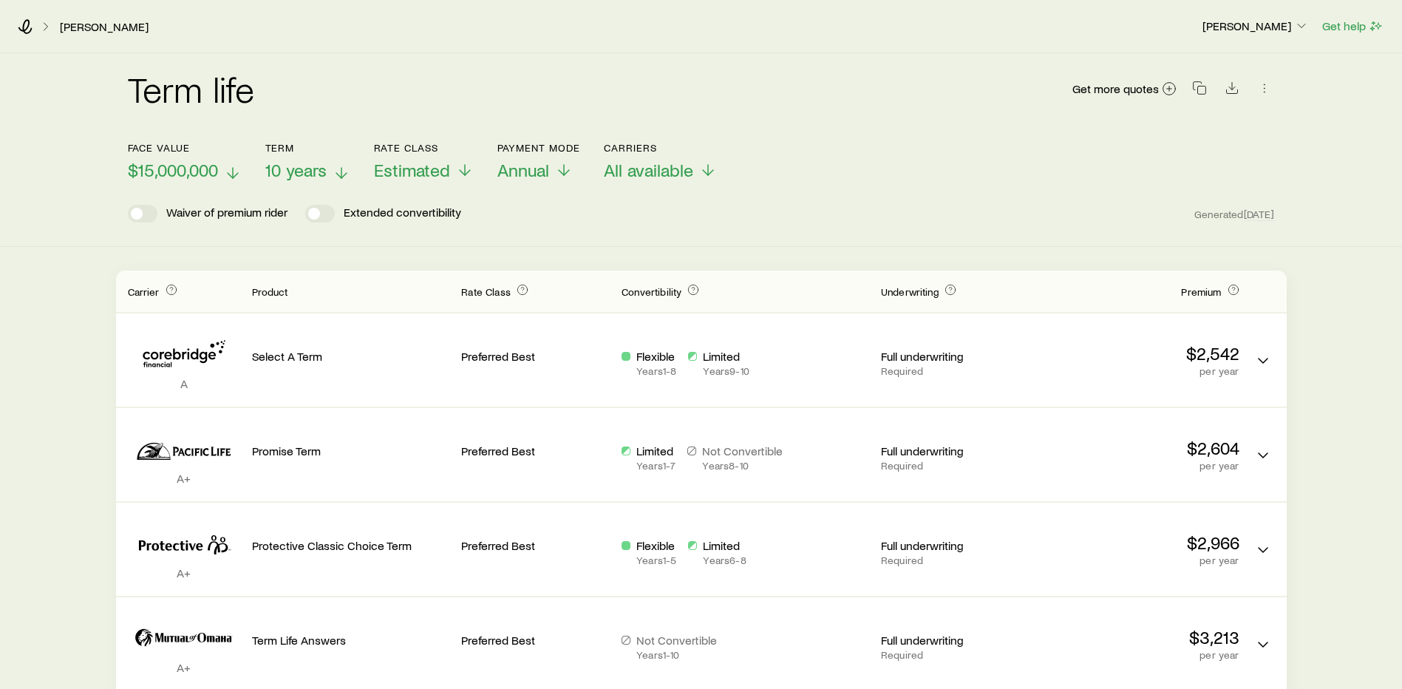
click at [338, 173] on icon at bounding box center [342, 173] width 18 height 18
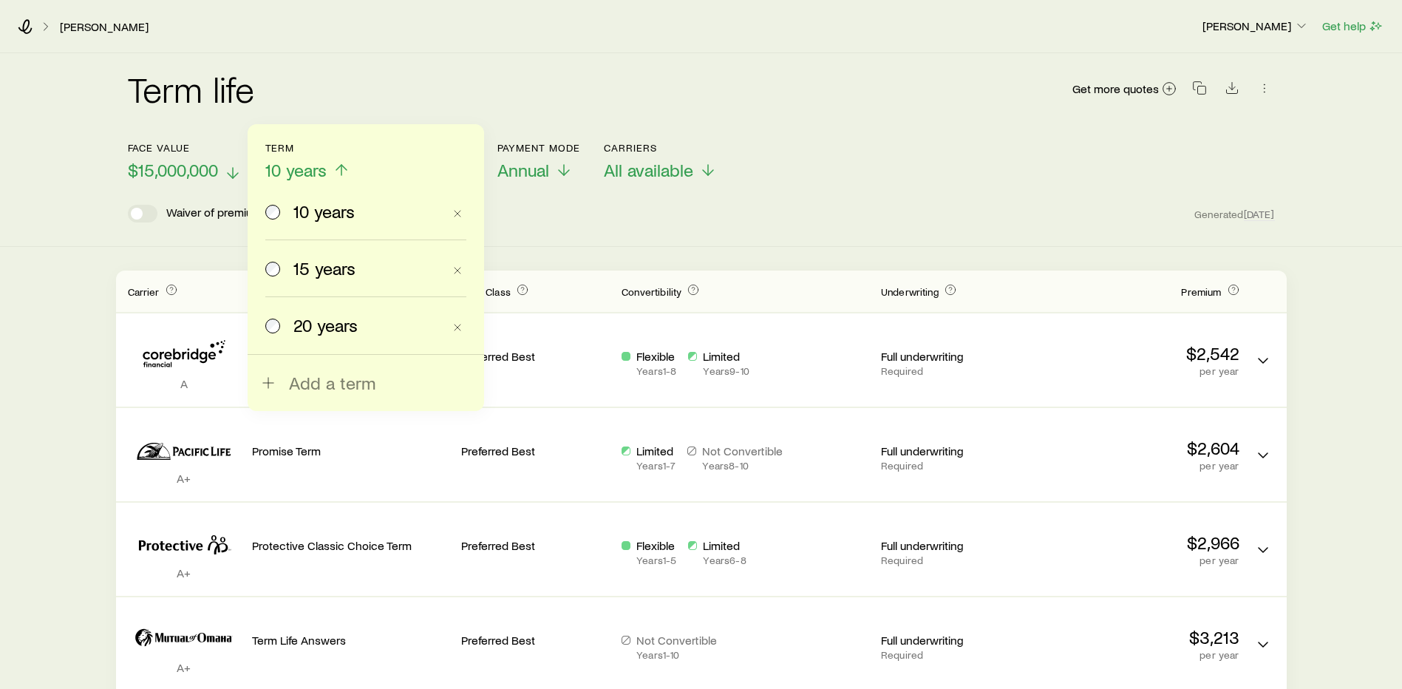
click at [262, 325] on div "10 years 15 years 20 years Add a term" at bounding box center [366, 267] width 237 height 287
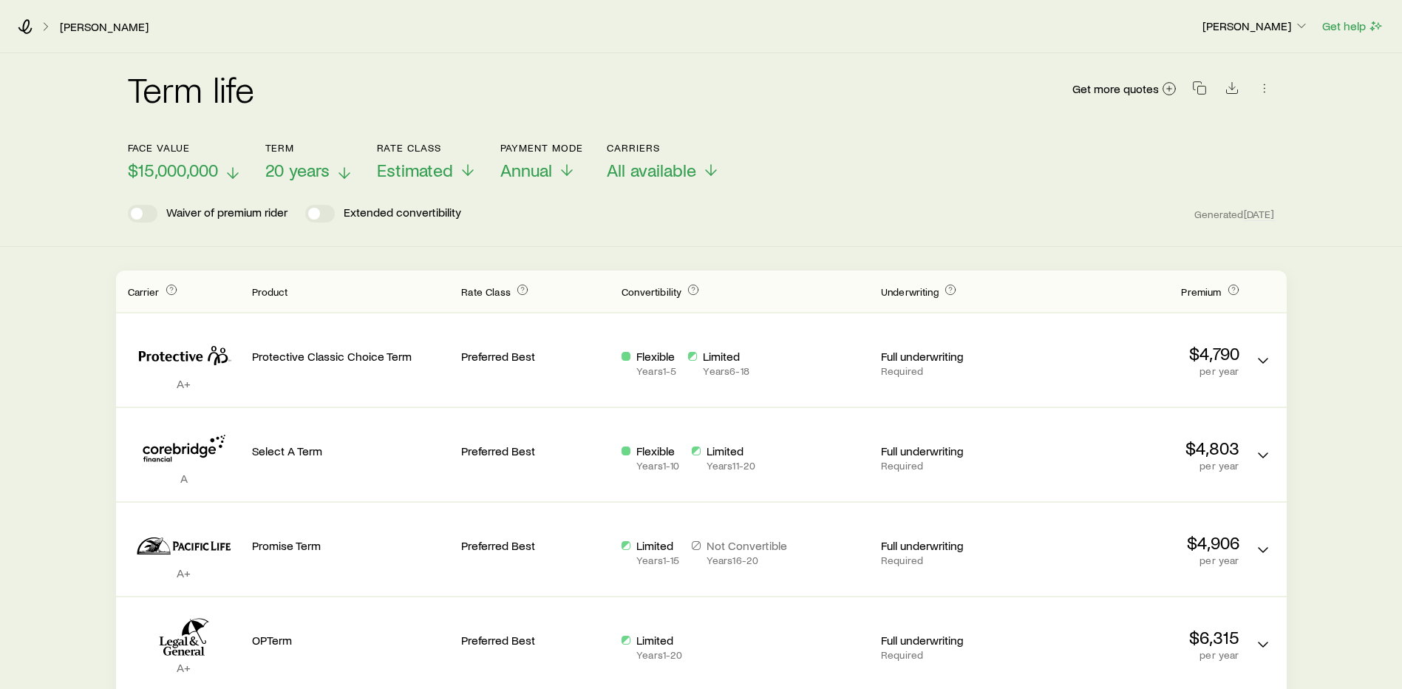
click at [509, 208] on div "Waiver of premium rider Extended convertibility Generated [DATE]" at bounding box center [701, 214] width 1147 height 18
click at [835, 179] on div "Face value $15,000,000 Term 20 years Rate Class Estimated Payment Mode Annual C…" at bounding box center [701, 152] width 1147 height 57
click at [344, 167] on icon at bounding box center [345, 173] width 18 height 18
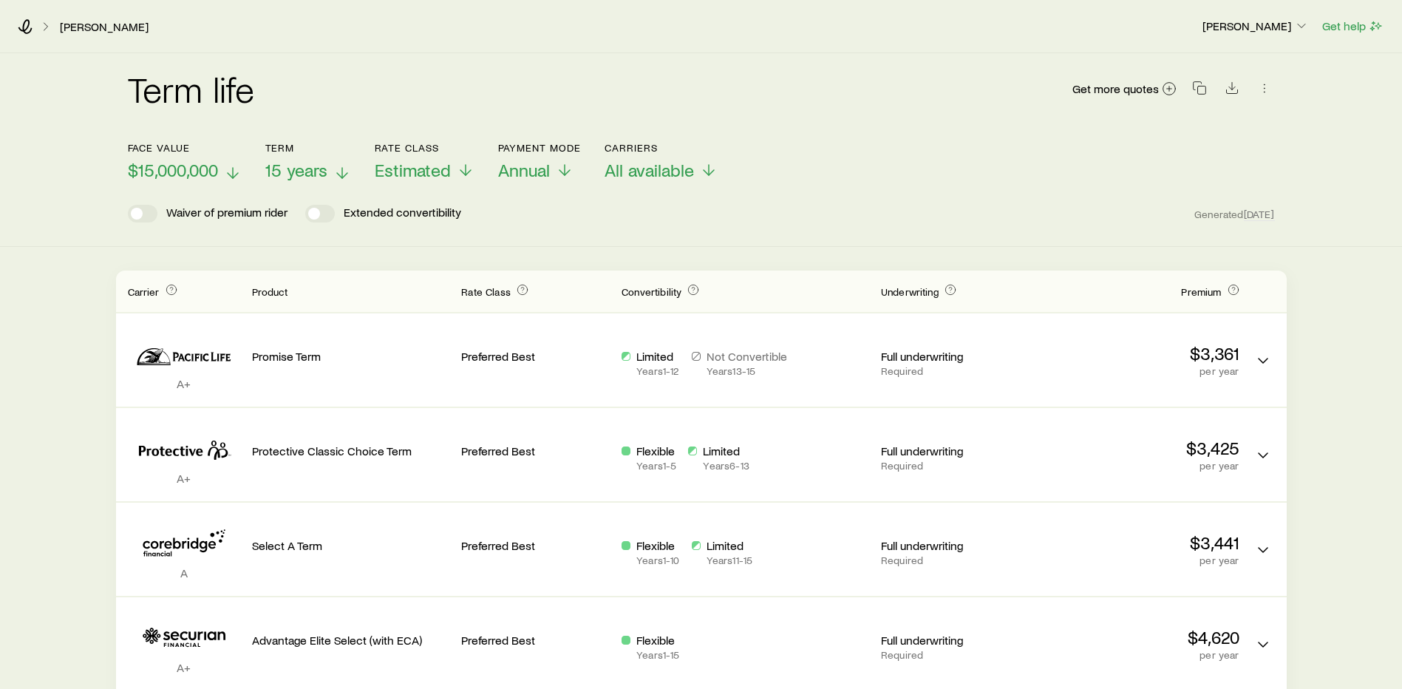
click at [344, 170] on icon at bounding box center [342, 173] width 18 height 18
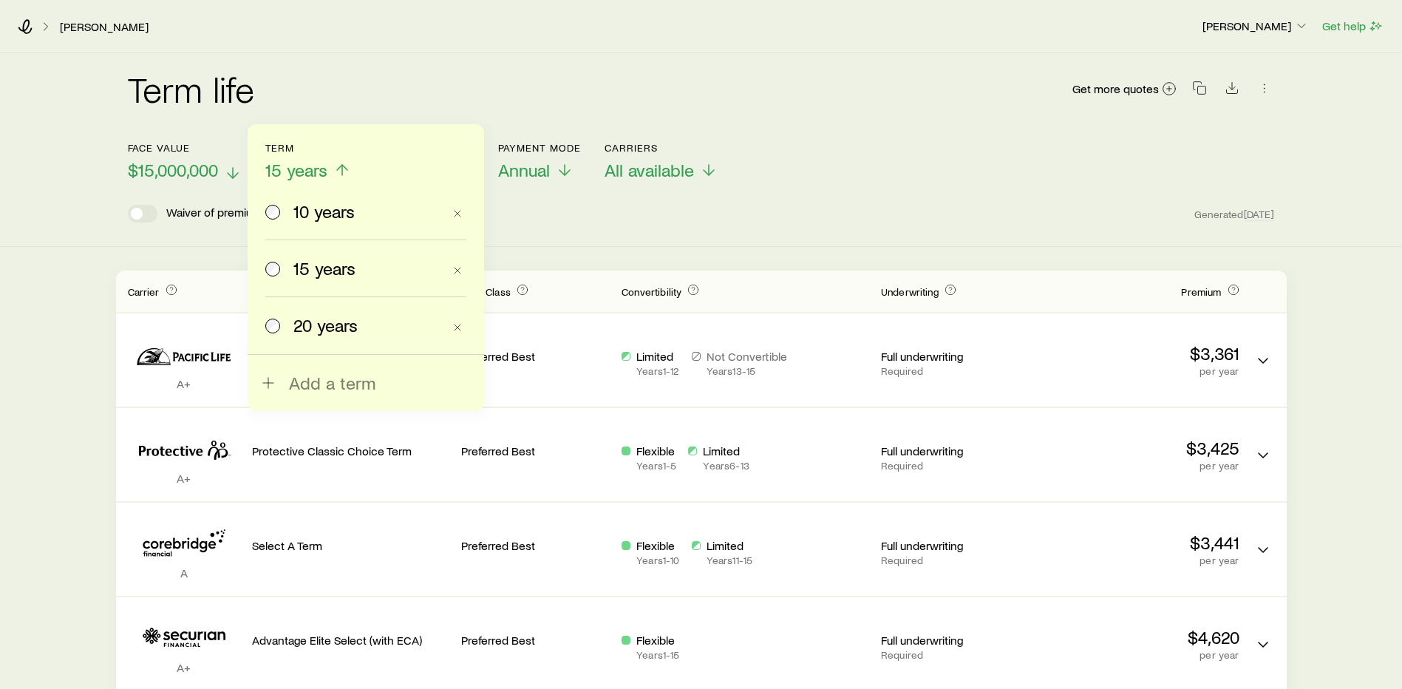
click at [282, 211] on div "10 years" at bounding box center [353, 211] width 177 height 21
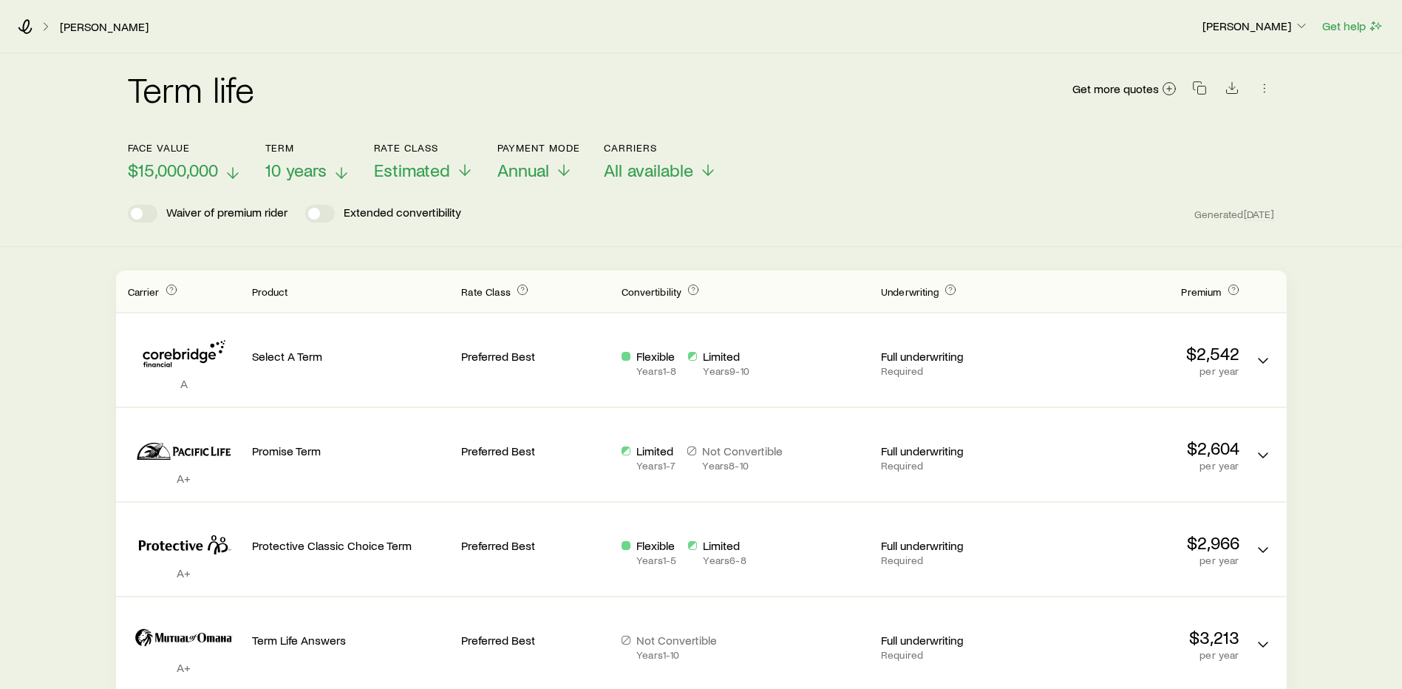
click at [231, 172] on icon at bounding box center [233, 173] width 18 height 18
click at [347, 171] on icon at bounding box center [341, 173] width 18 height 18
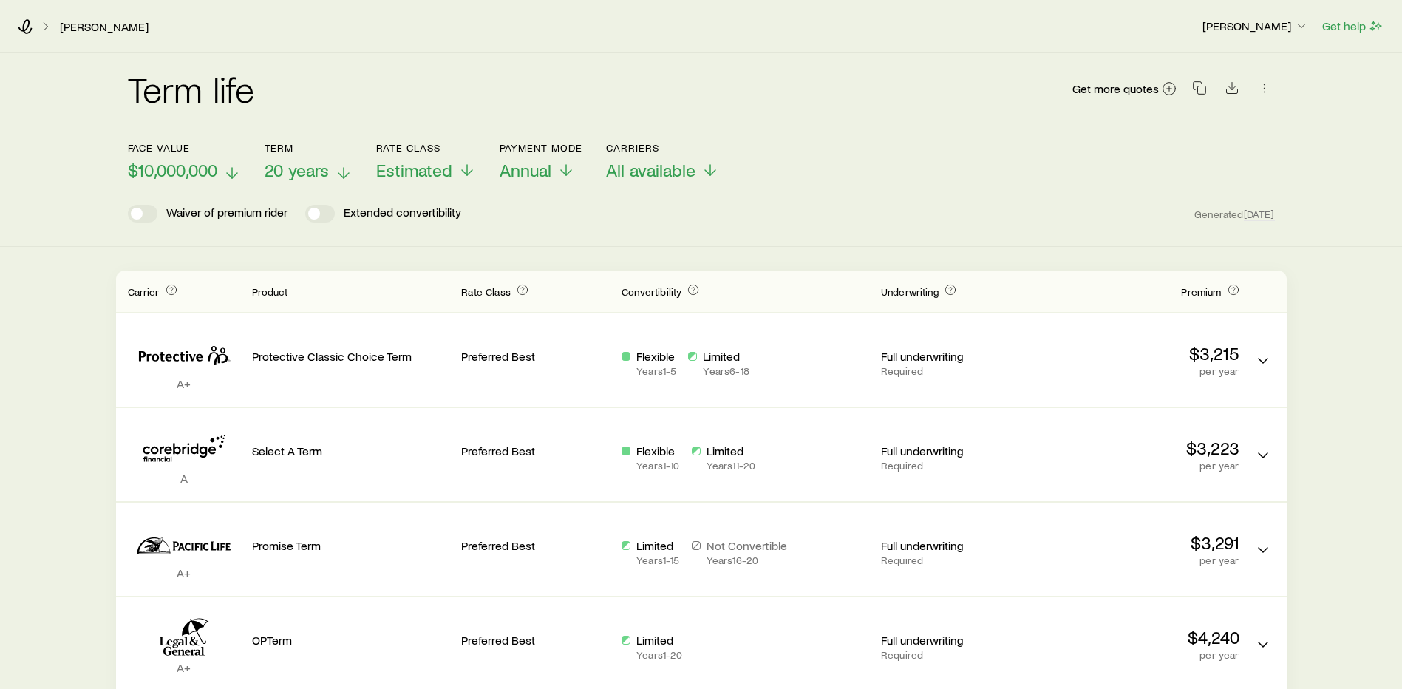
click at [222, 179] on p "$10,000,000" at bounding box center [184, 170] width 113 height 21
click at [336, 179] on p "20 years" at bounding box center [309, 170] width 88 height 21
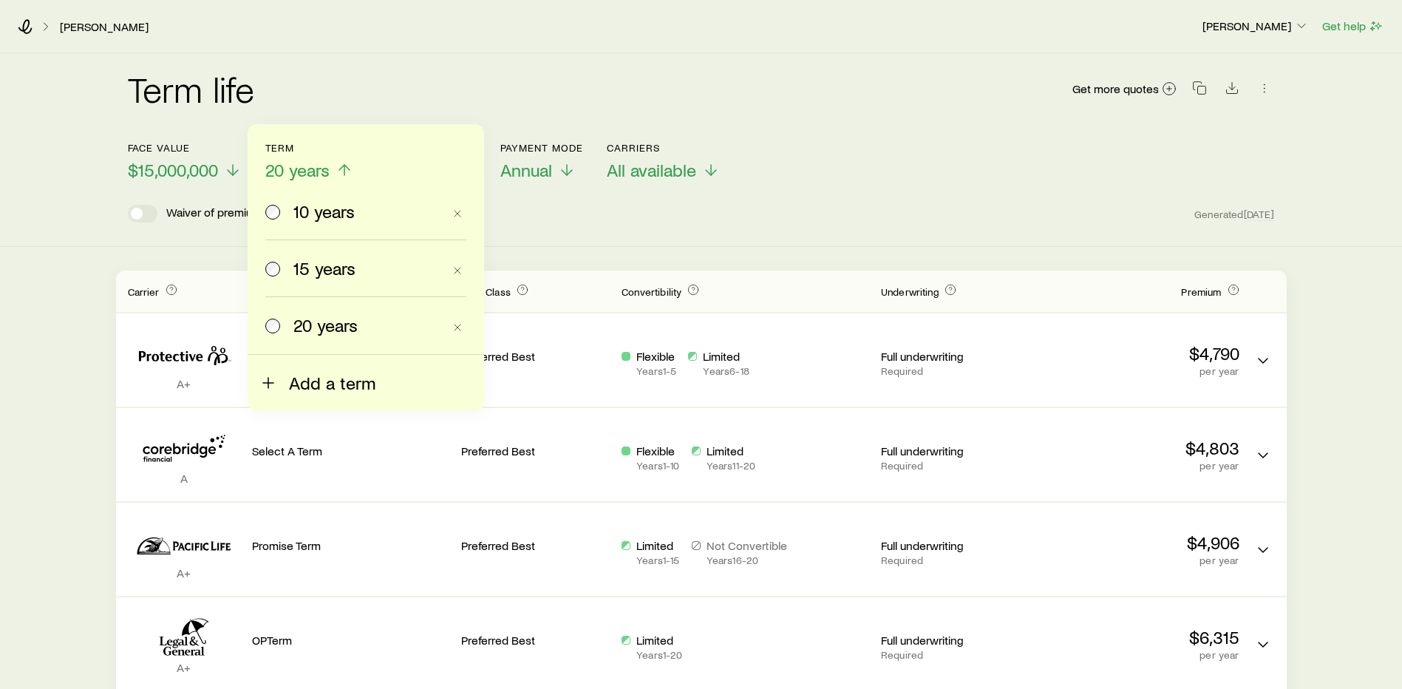
click at [328, 383] on span "Add a term" at bounding box center [332, 383] width 87 height 21
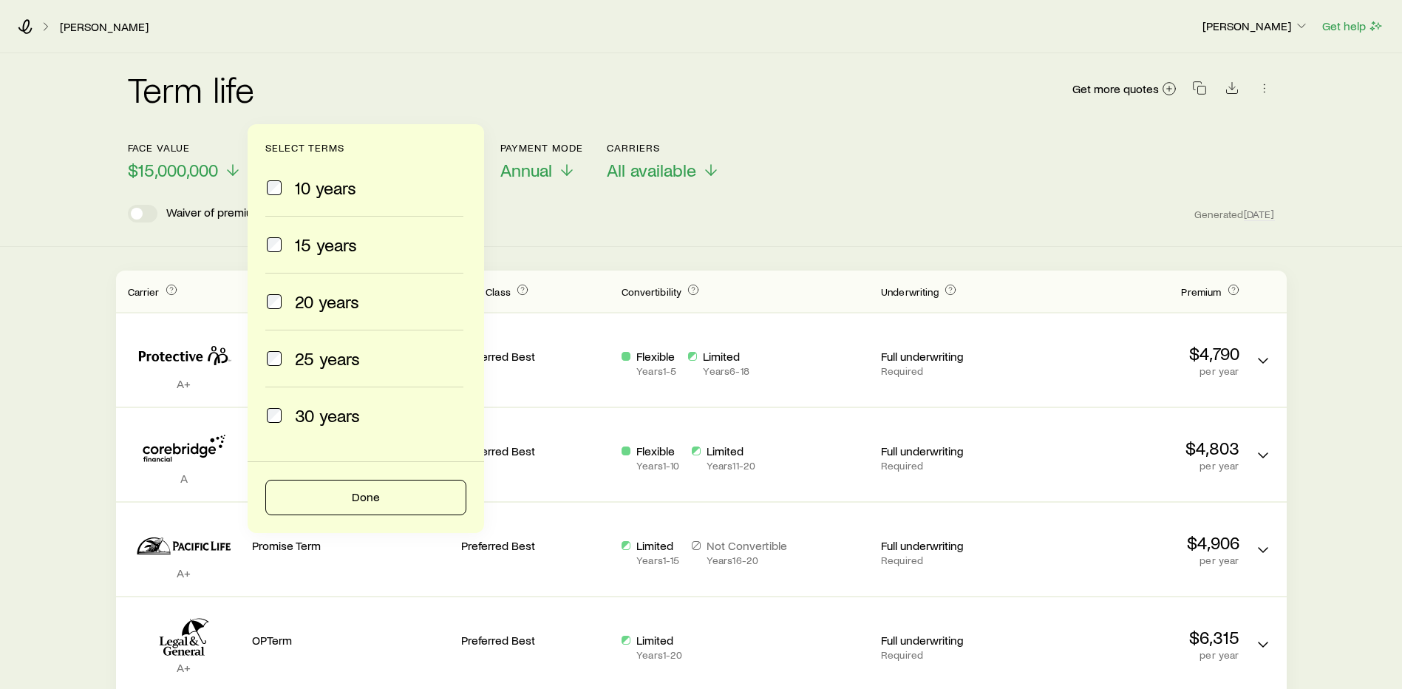
click at [282, 411] on span at bounding box center [274, 415] width 18 height 21
click at [325, 494] on button "Done" at bounding box center [365, 497] width 201 height 35
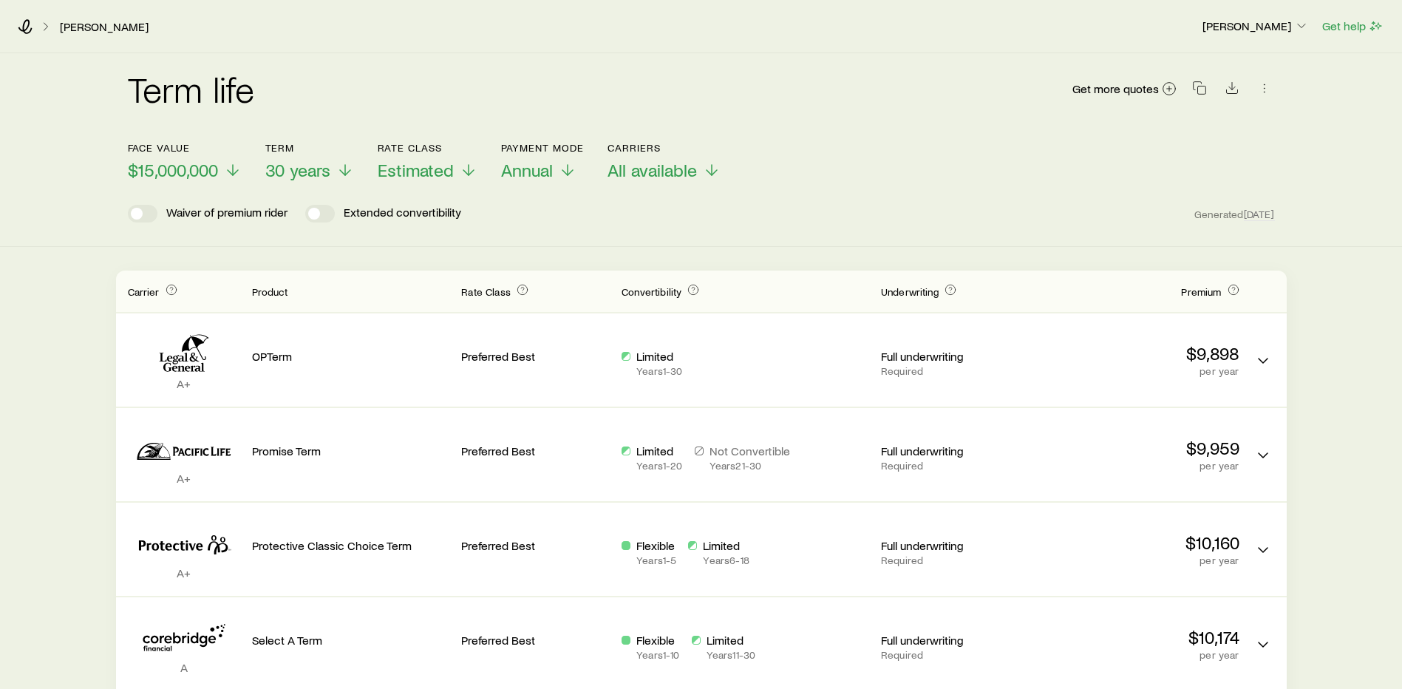
click at [843, 245] on div "Term life Get more quotes Face value $15,000,000 Term 30 years Rate Class Estim…" at bounding box center [701, 150] width 1402 height 194
click at [328, 151] on p "Term" at bounding box center [309, 148] width 89 height 12
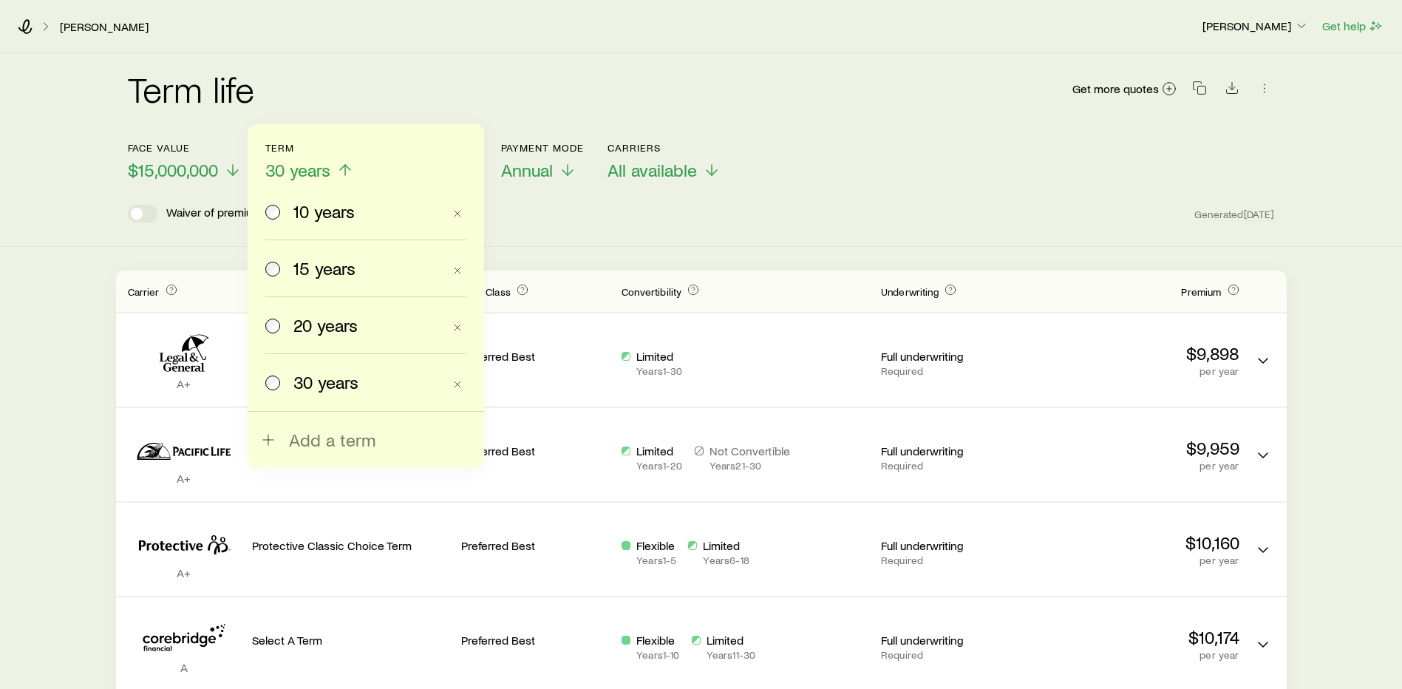
click at [864, 175] on div "Face value $15,000,000 Term 30 years 10 years 15 years 20 years 30 years Add a …" at bounding box center [701, 152] width 1147 height 57
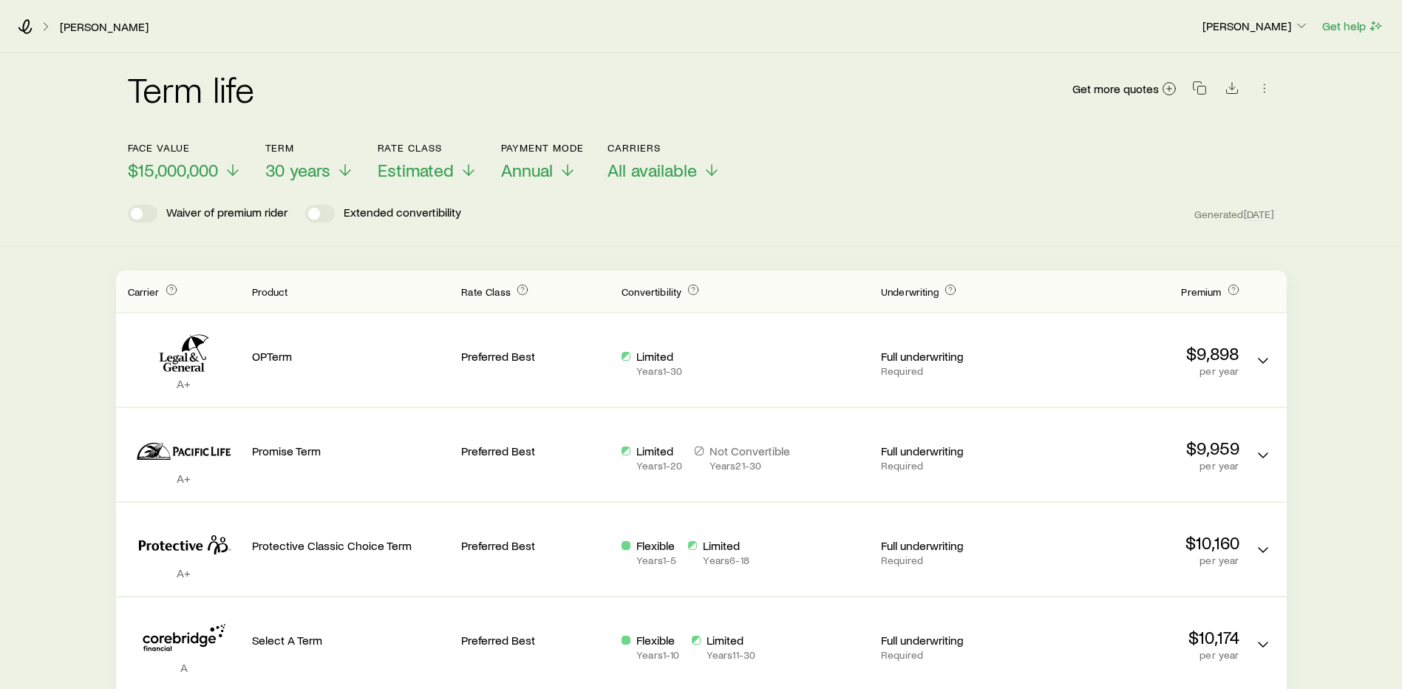
click at [724, 220] on div "Waiver of premium rider Extended convertibility Generated [DATE]" at bounding box center [701, 214] width 1147 height 18
click at [242, 170] on icon at bounding box center [233, 170] width 18 height 18
click at [841, 192] on header "Face value $15,000,000 Term 30 years Rate Class Estimated Payment Mode Annual C…" at bounding box center [701, 182] width 1147 height 81
click at [1198, 89] on icon "button" at bounding box center [1200, 88] width 15 height 15
